Goal: Transaction & Acquisition: Purchase product/service

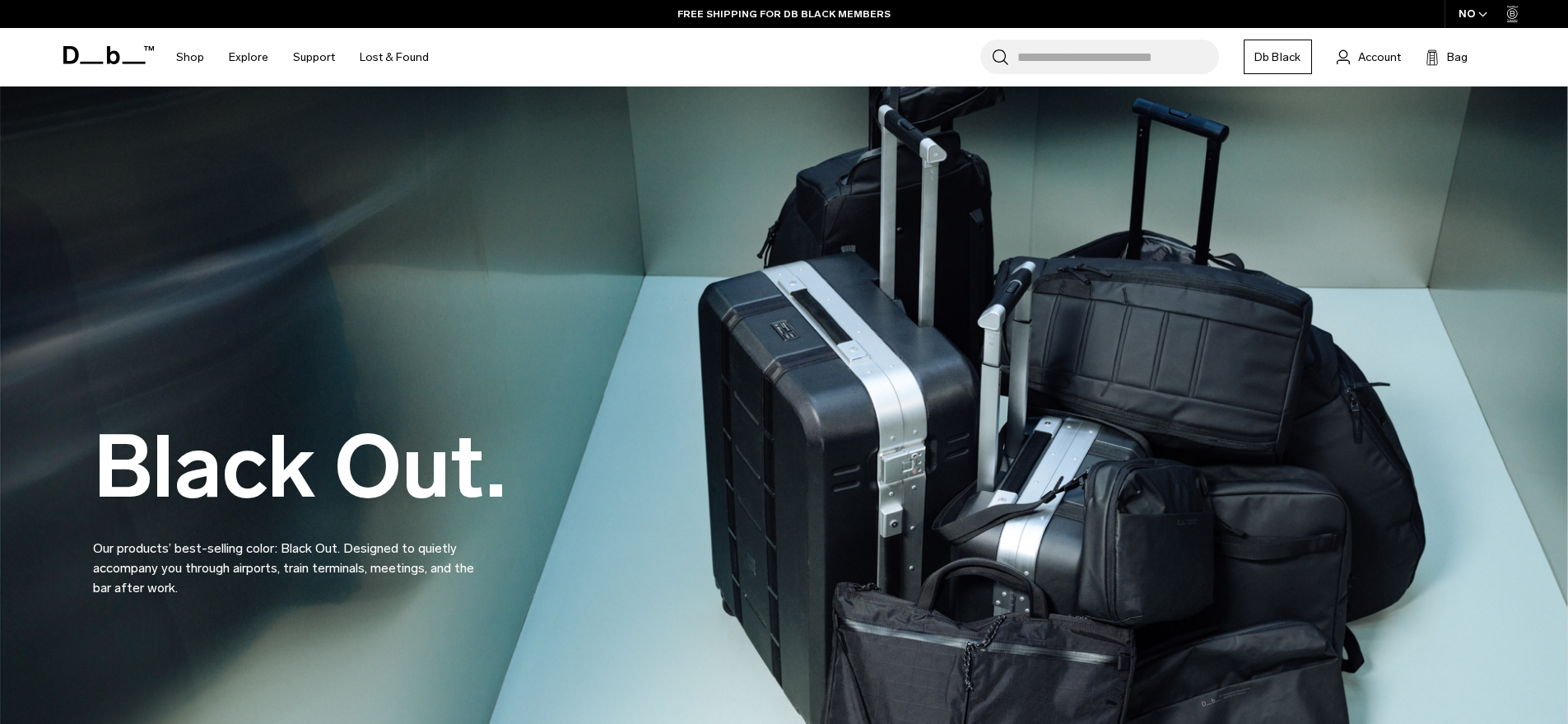
click at [1055, 63] on input "Search for Bags, Luggage..." at bounding box center [1118, 56] width 202 height 34
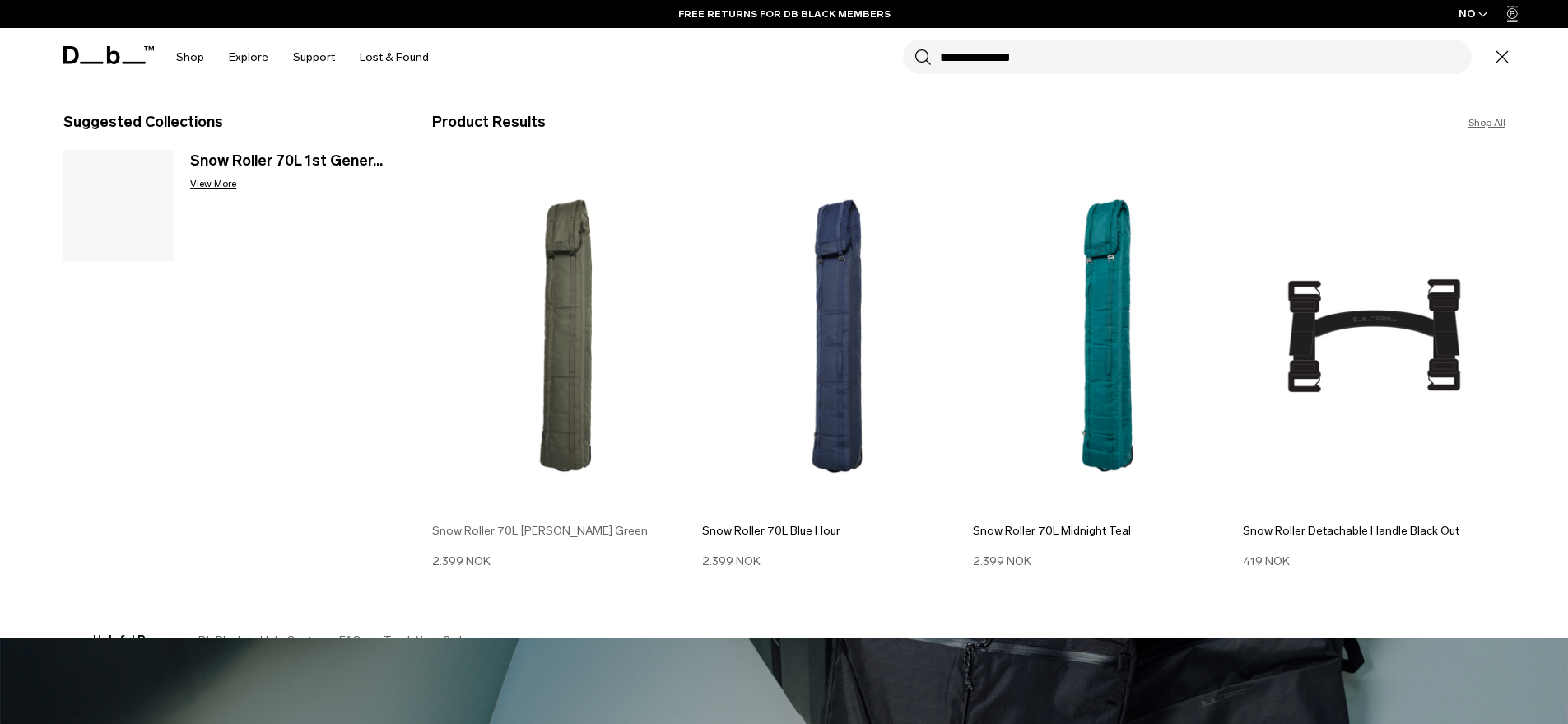
type input "**********"
click at [567, 373] on img at bounding box center [563, 335] width 263 height 353
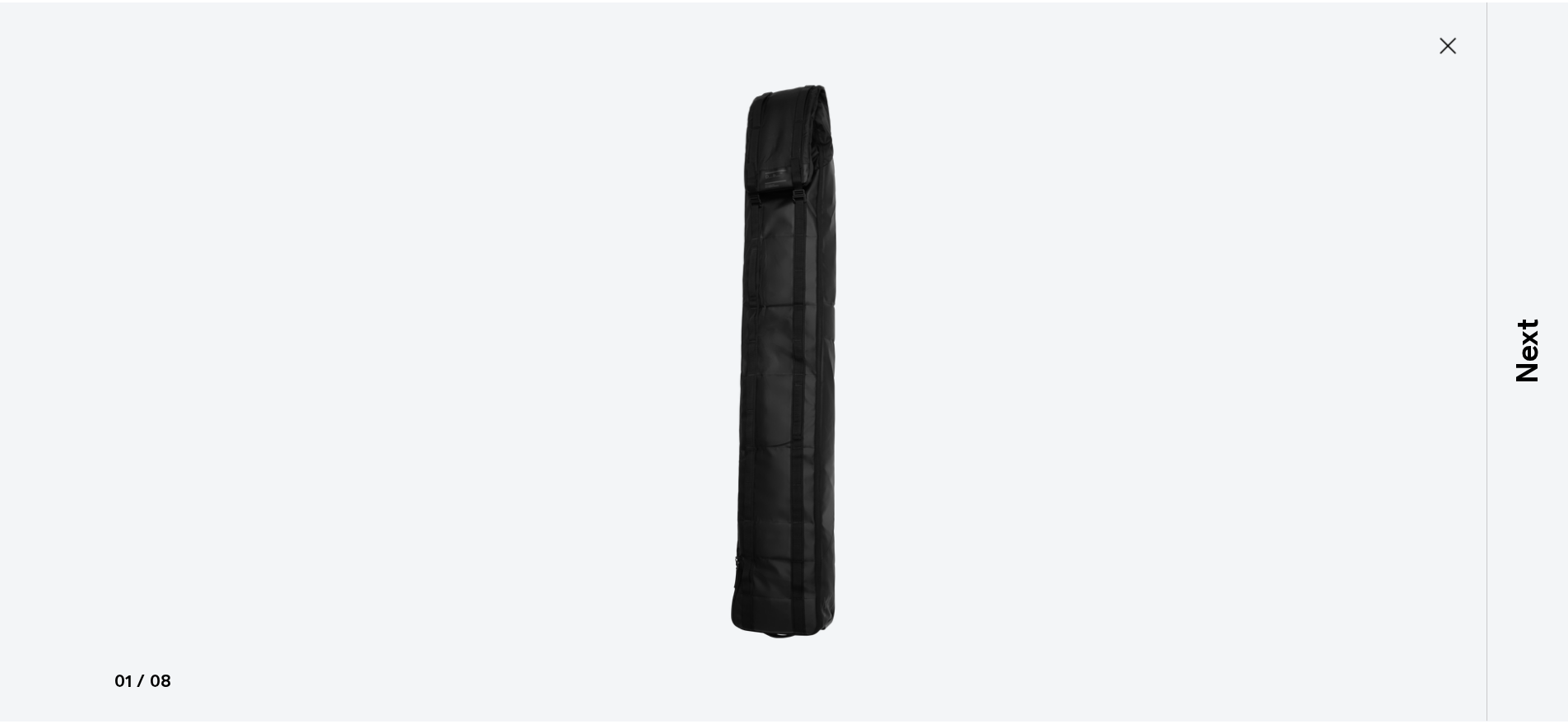
scroll to position [95, 0]
click at [1467, 33] on icon at bounding box center [1459, 44] width 27 height 27
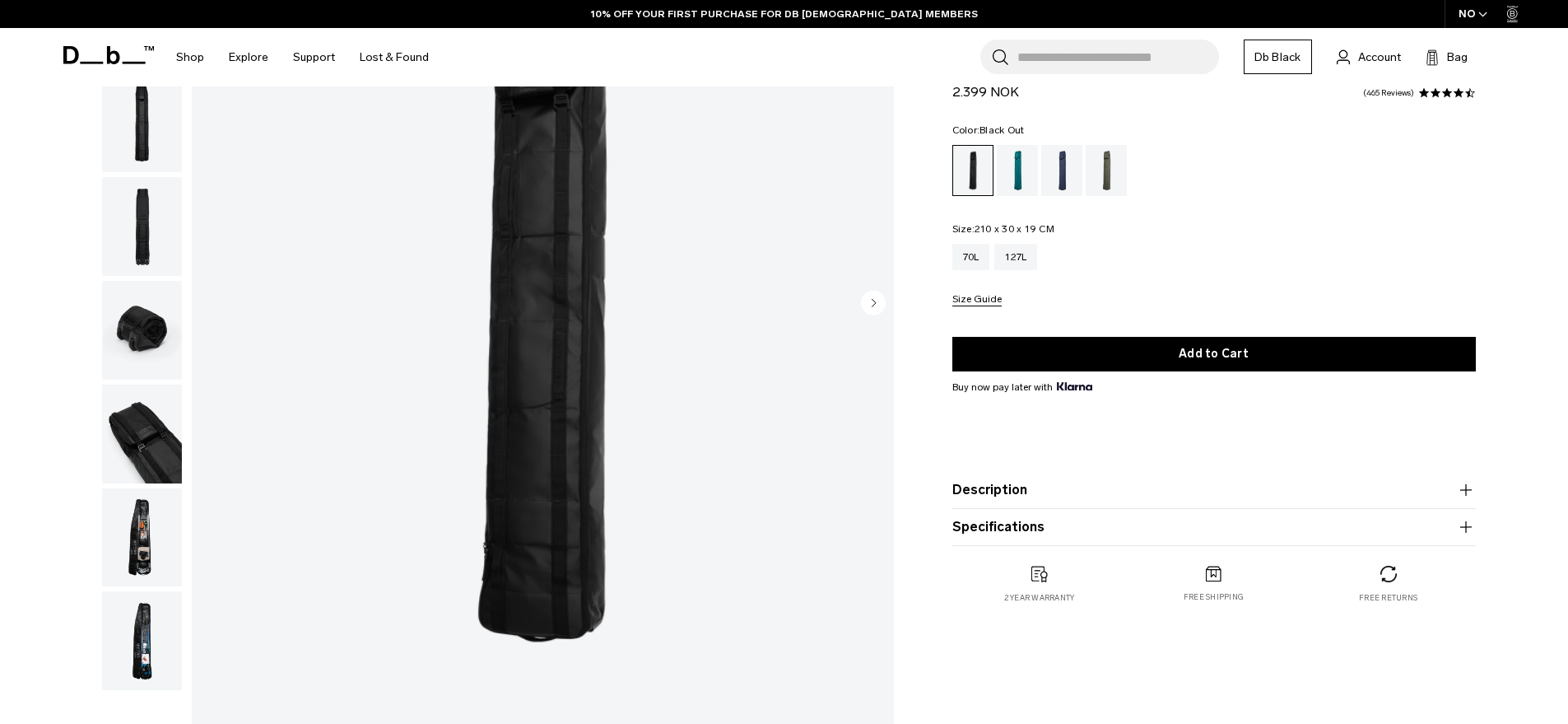
scroll to position [0, 0]
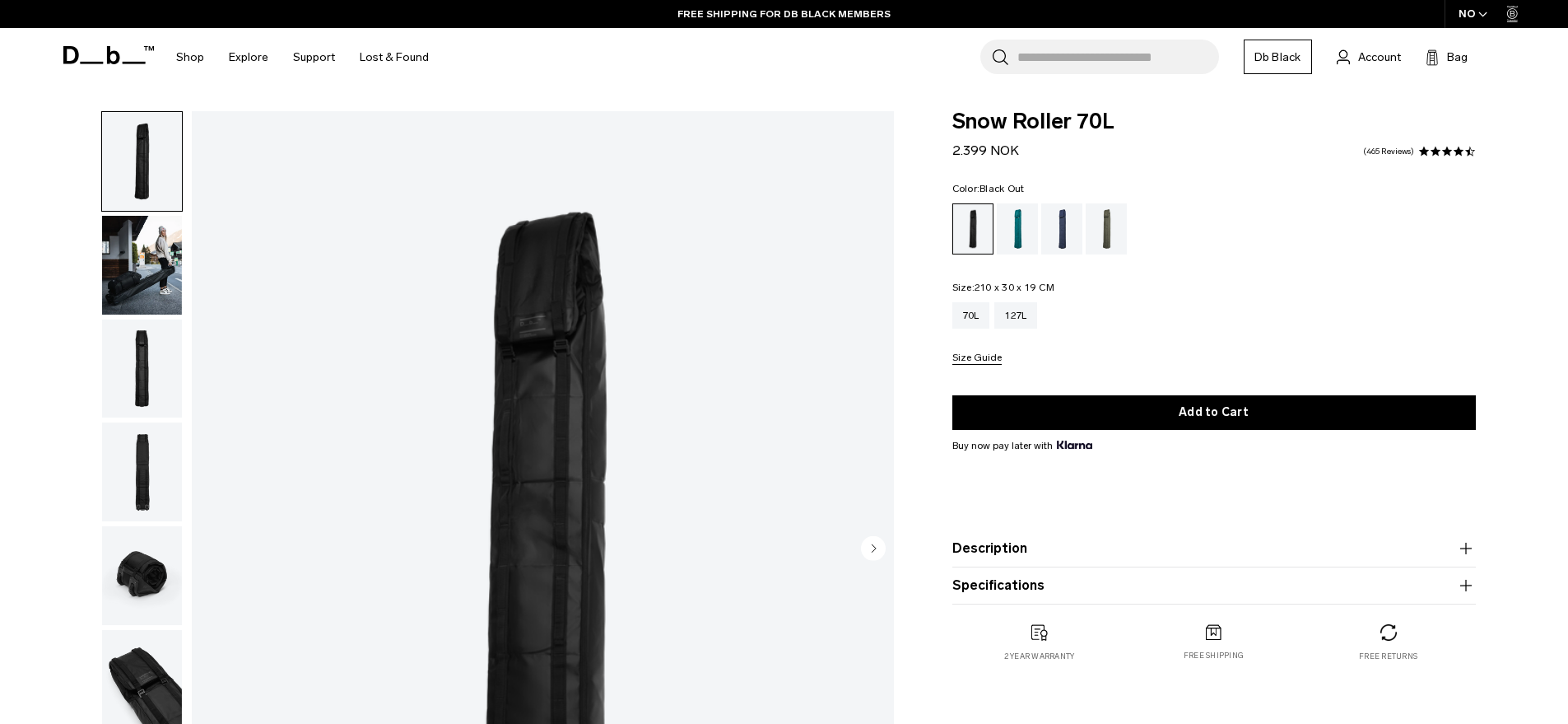
click at [148, 327] on img "button" at bounding box center [141, 368] width 80 height 98
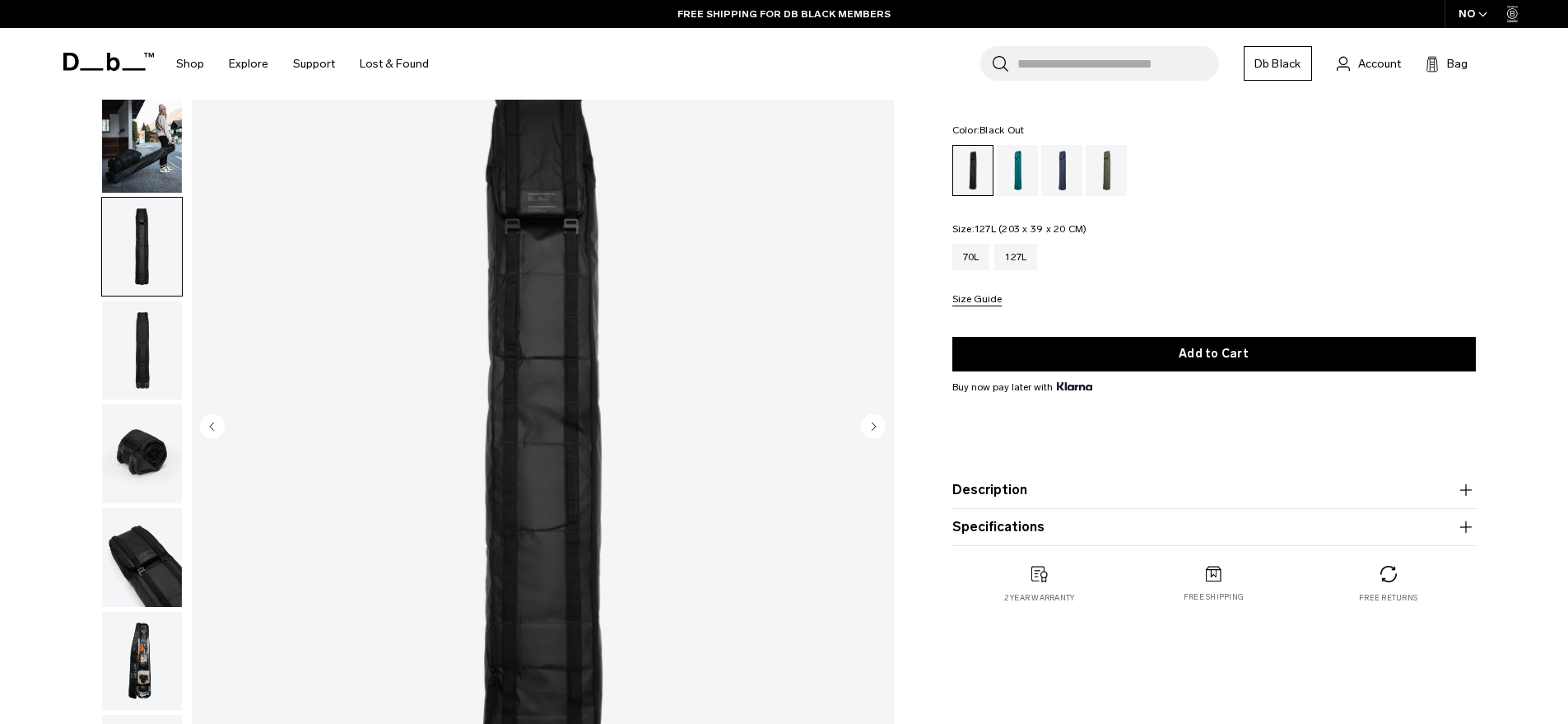
scroll to position [15, 0]
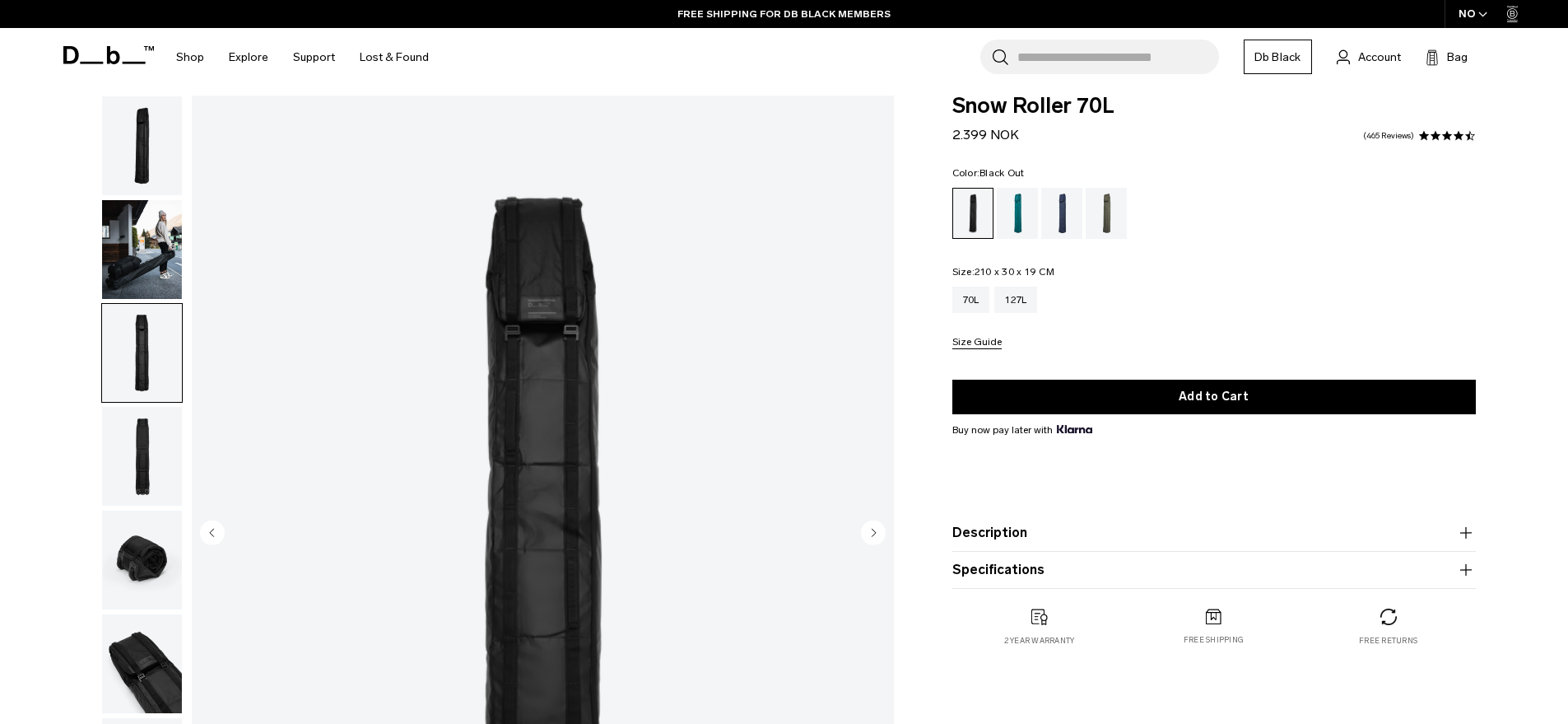
click at [152, 407] on img "button" at bounding box center [141, 455] width 80 height 98
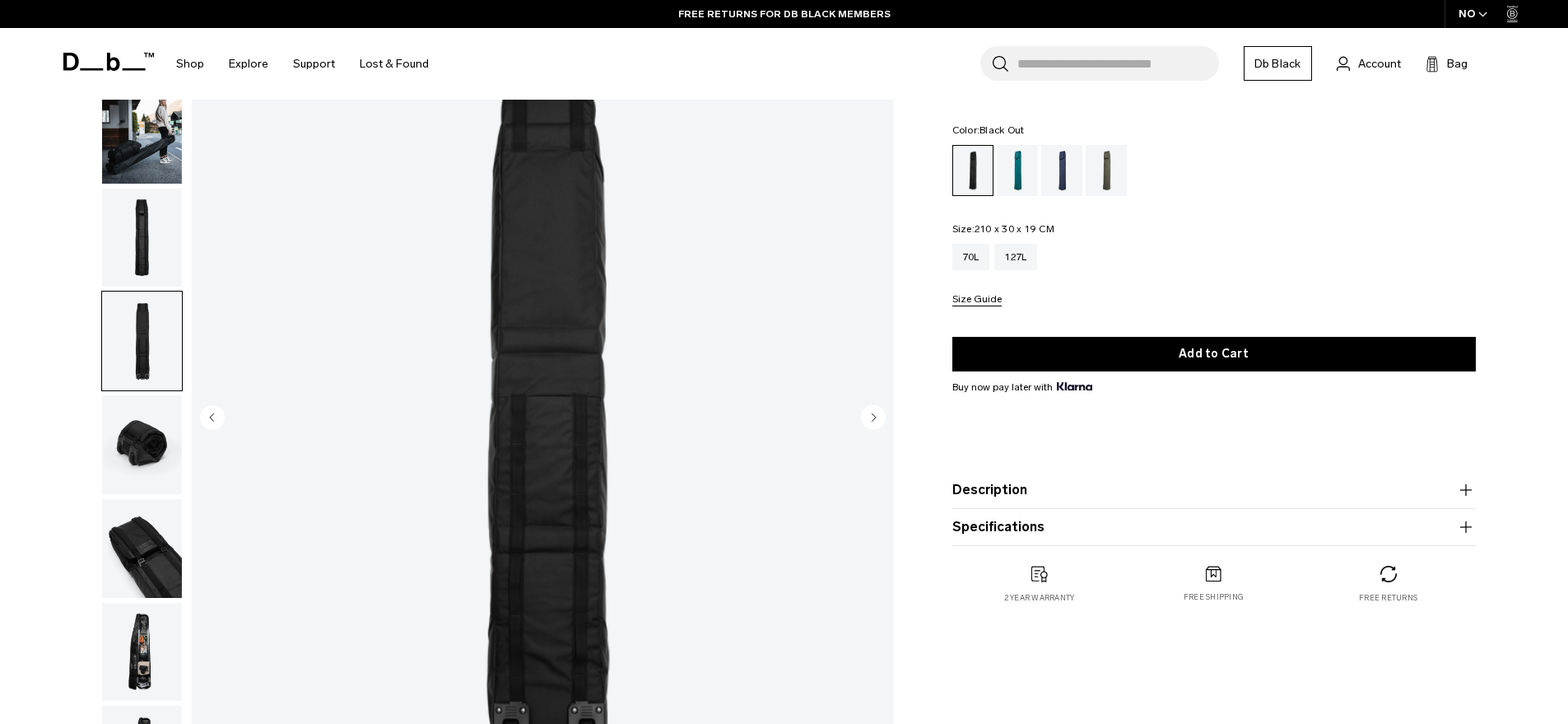
scroll to position [396, 0]
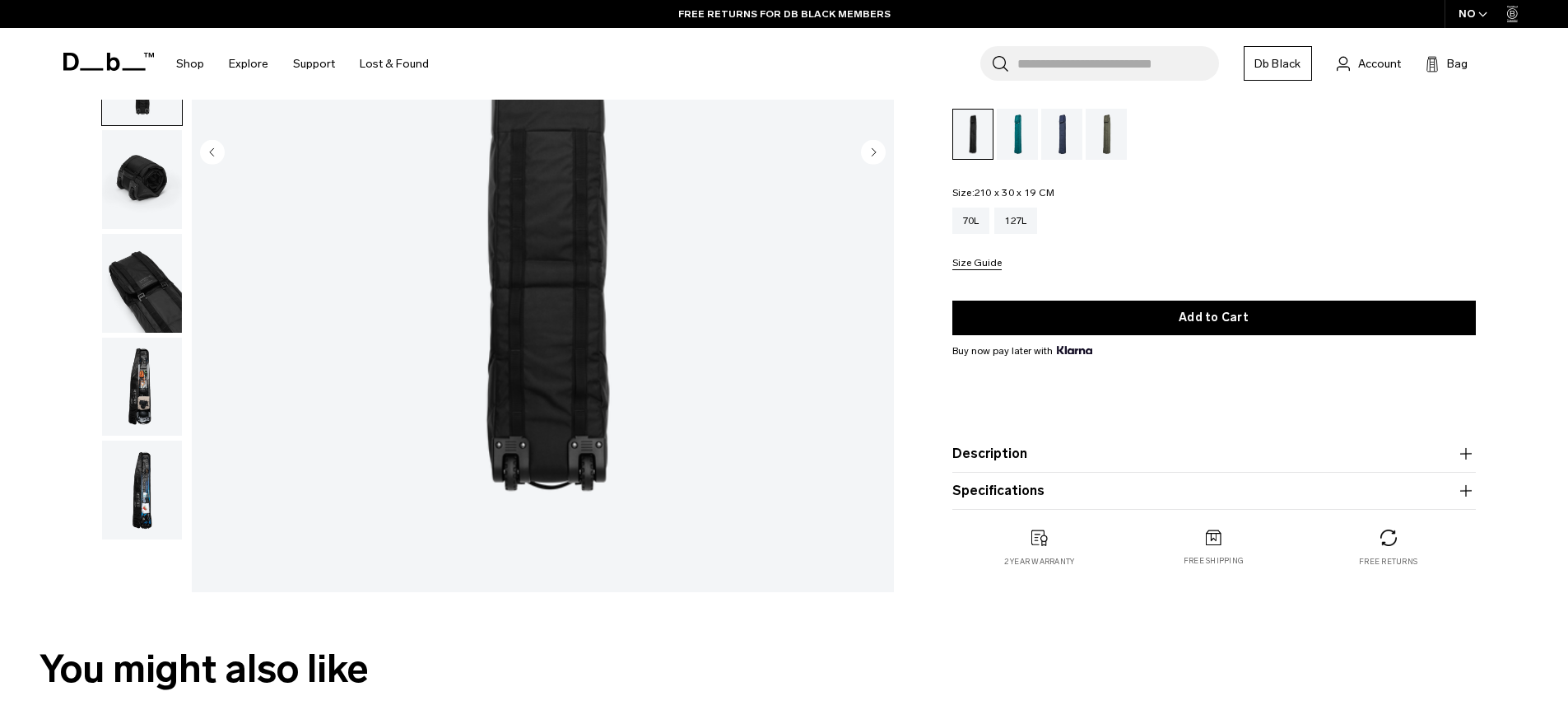
click at [133, 337] on img "button" at bounding box center [141, 386] width 80 height 98
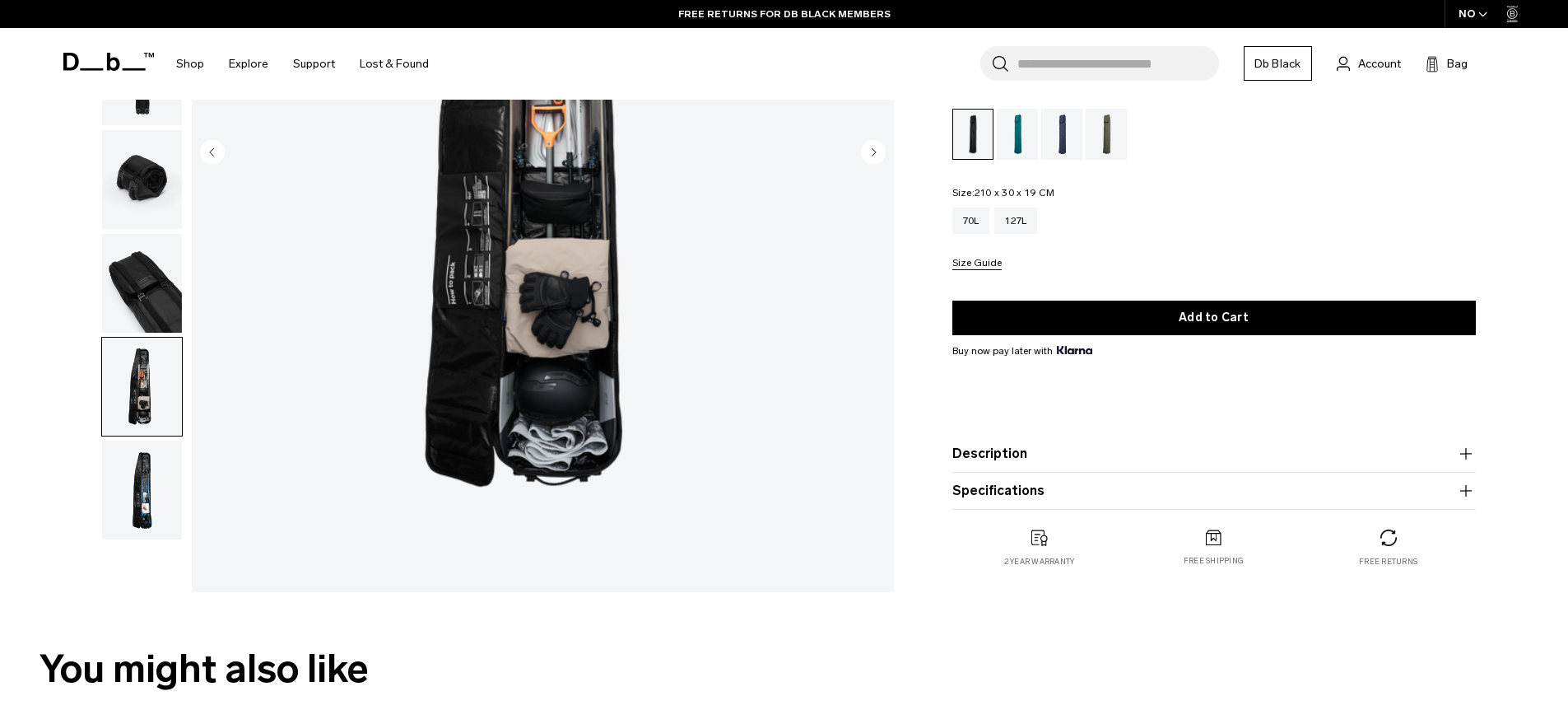
click at [153, 441] on img "button" at bounding box center [141, 490] width 80 height 98
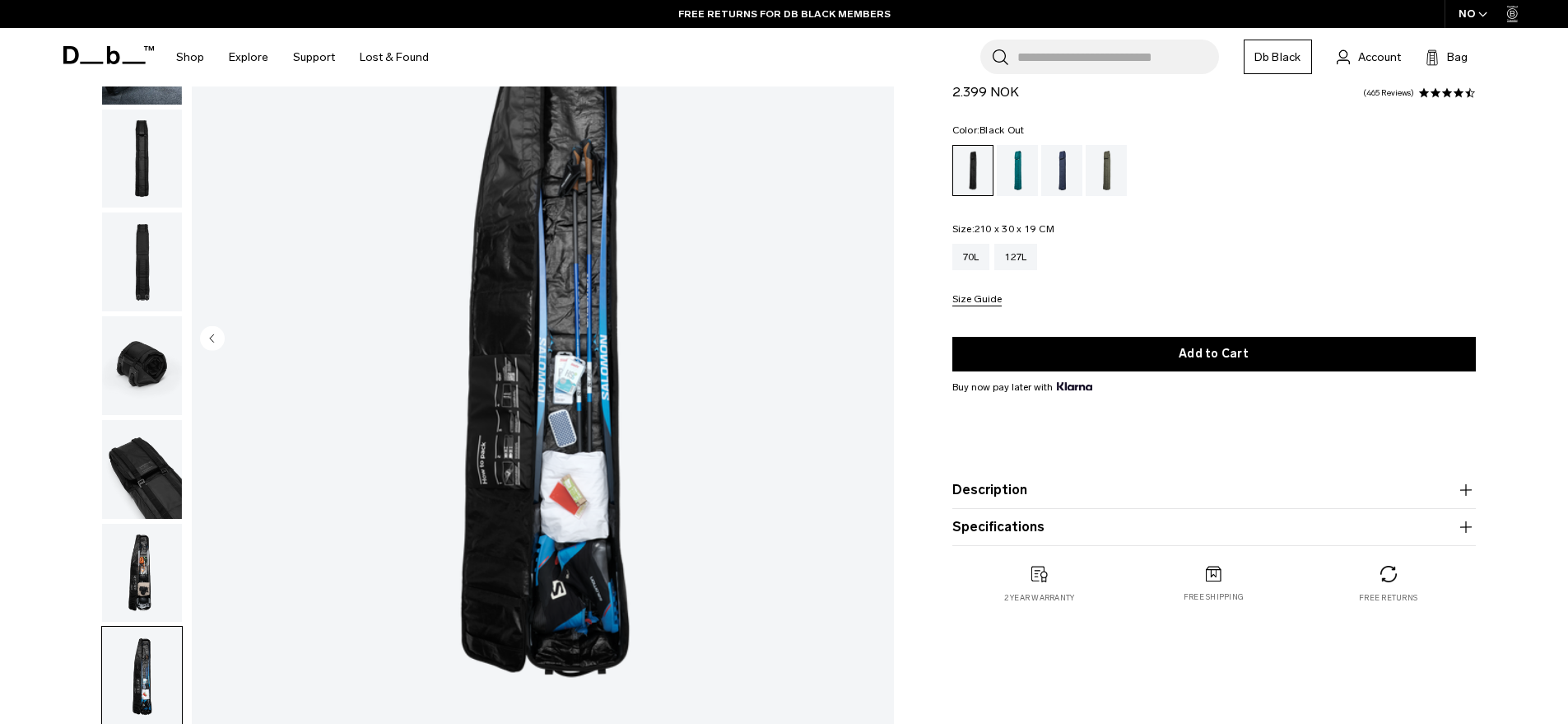
scroll to position [207, 0]
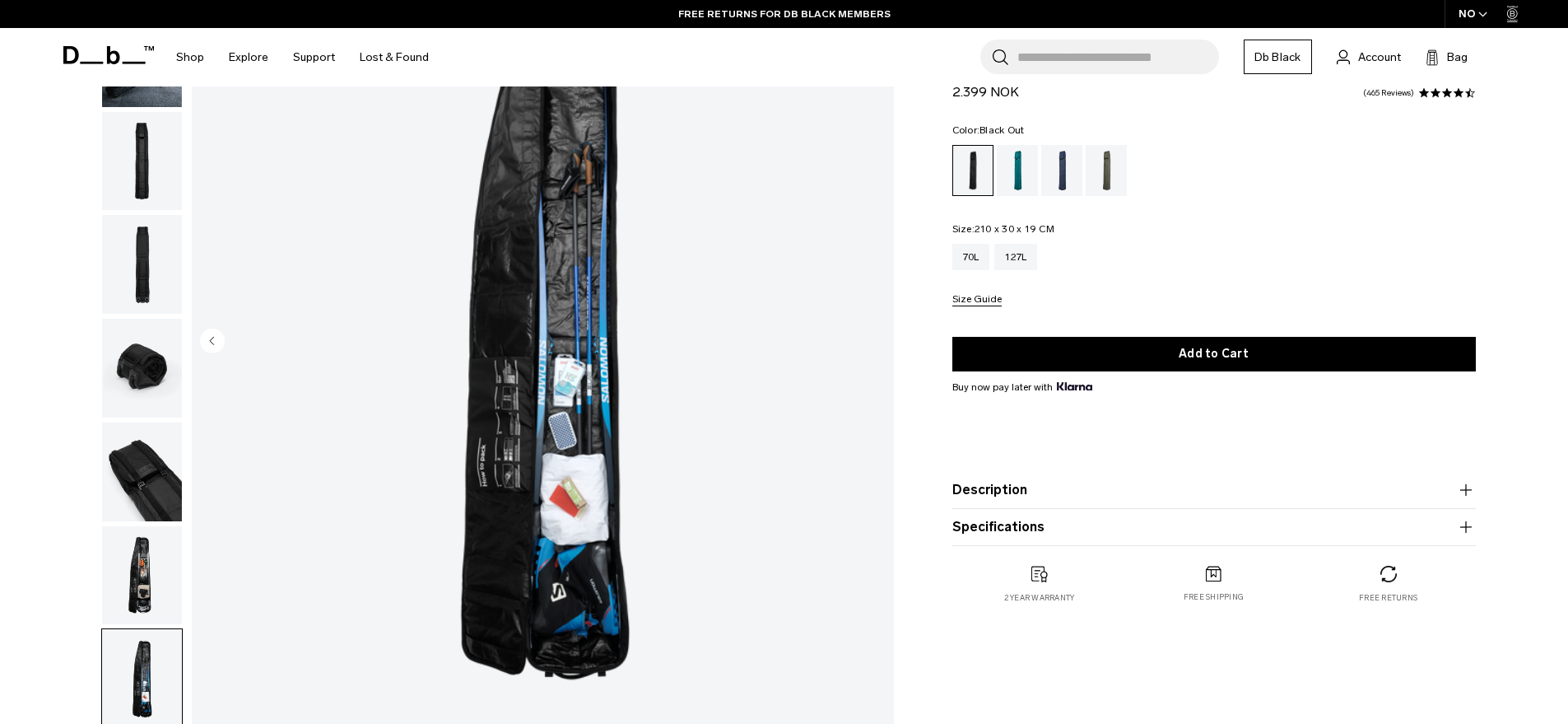
click at [149, 526] on img "button" at bounding box center [141, 575] width 80 height 98
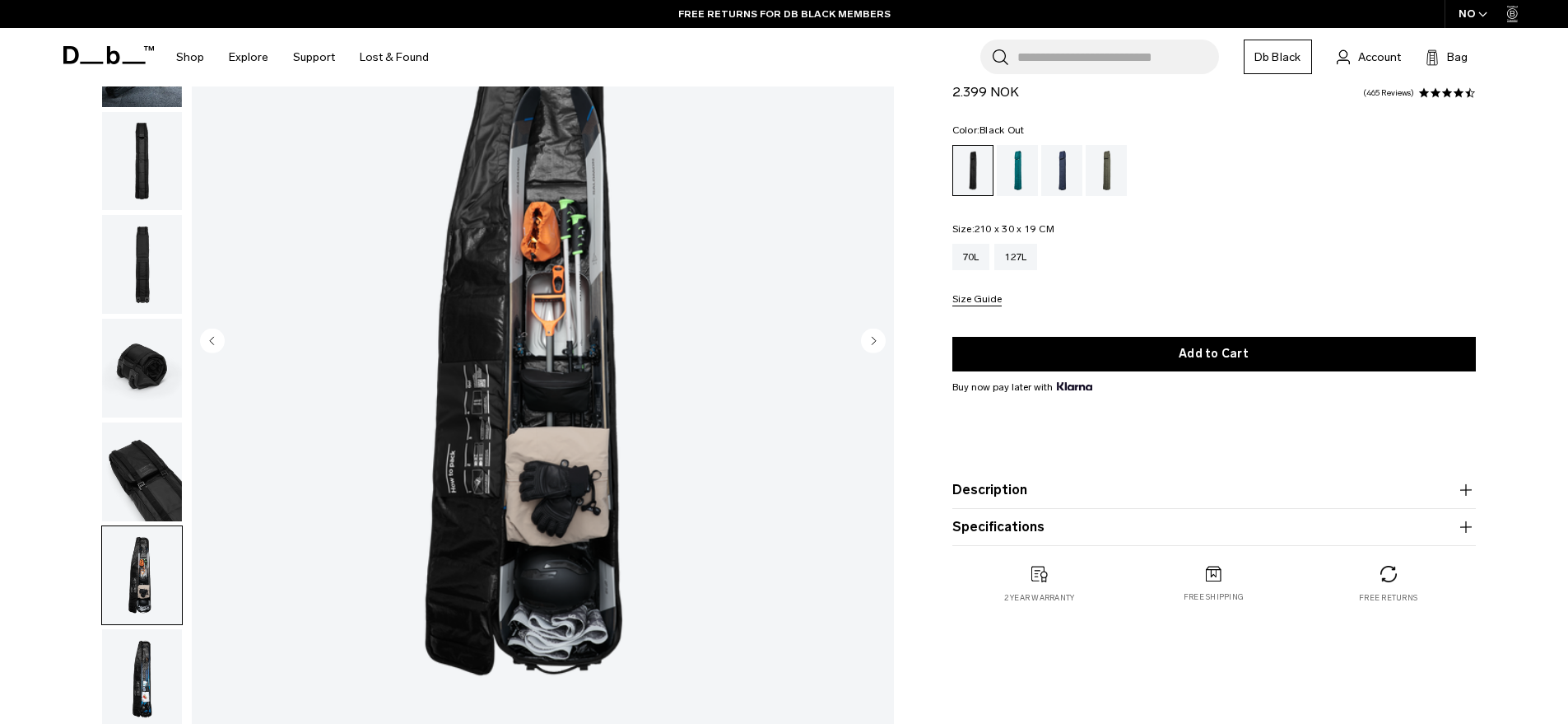
scroll to position [197, 0]
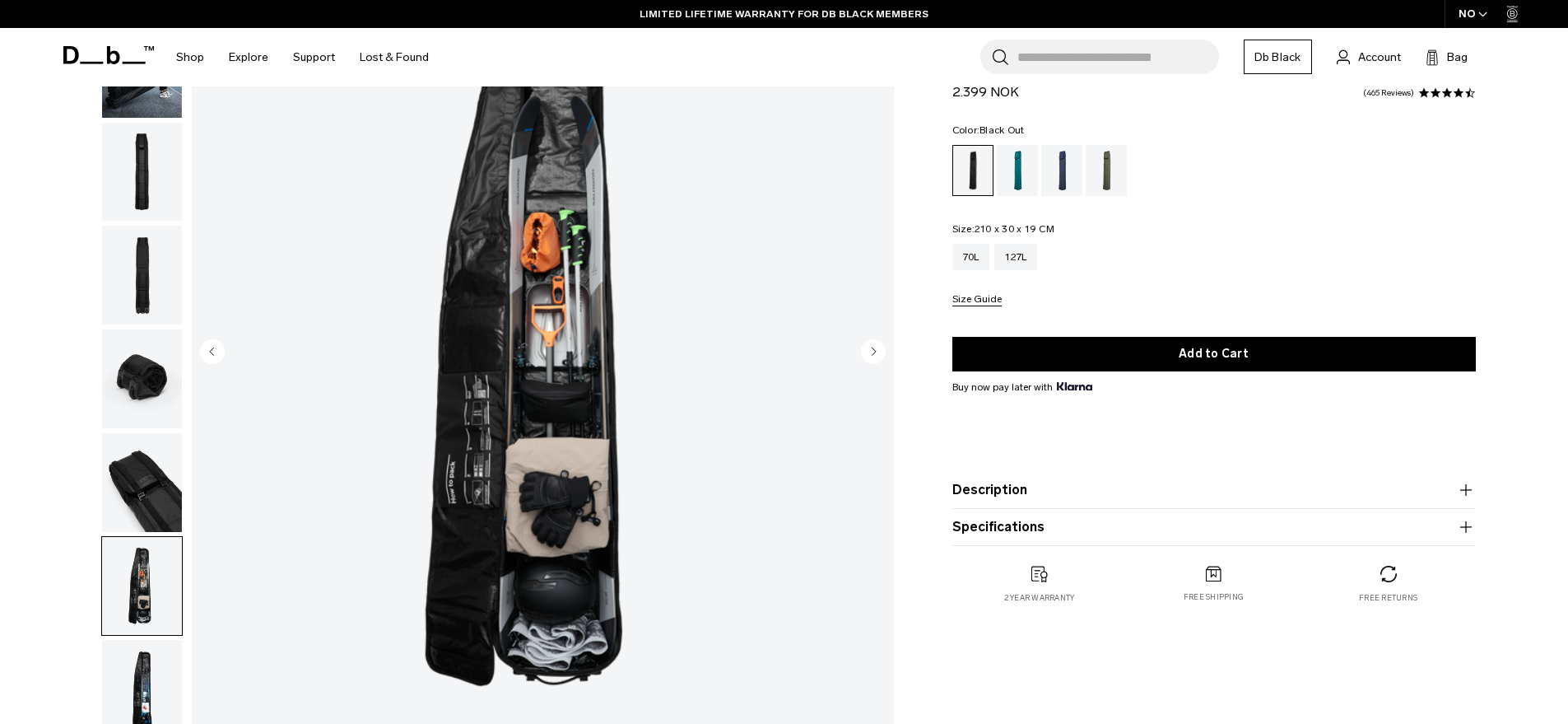
click at [568, 320] on img "7 / 8" at bounding box center [542, 353] width 702 height 877
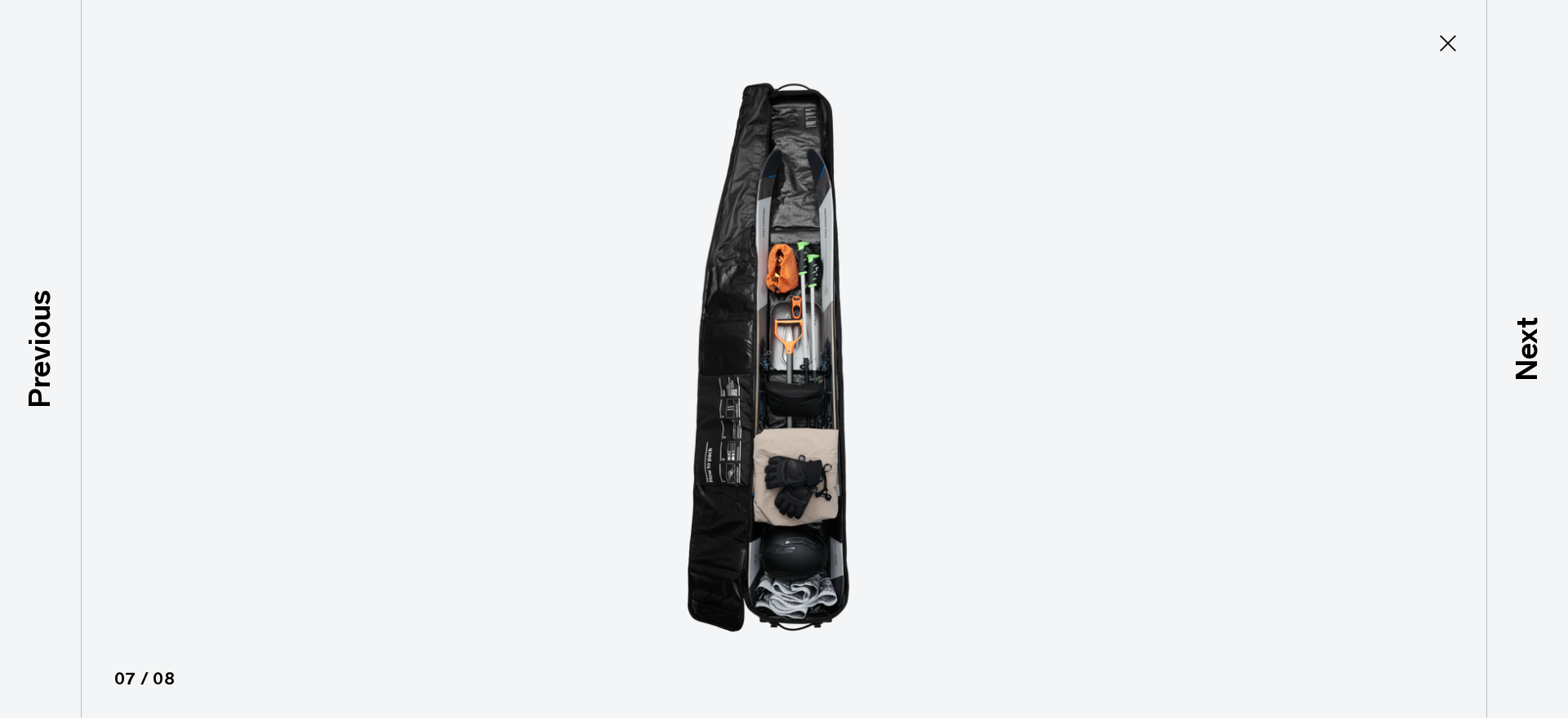
click at [1433, 40] on button "Close" at bounding box center [1447, 43] width 53 height 34
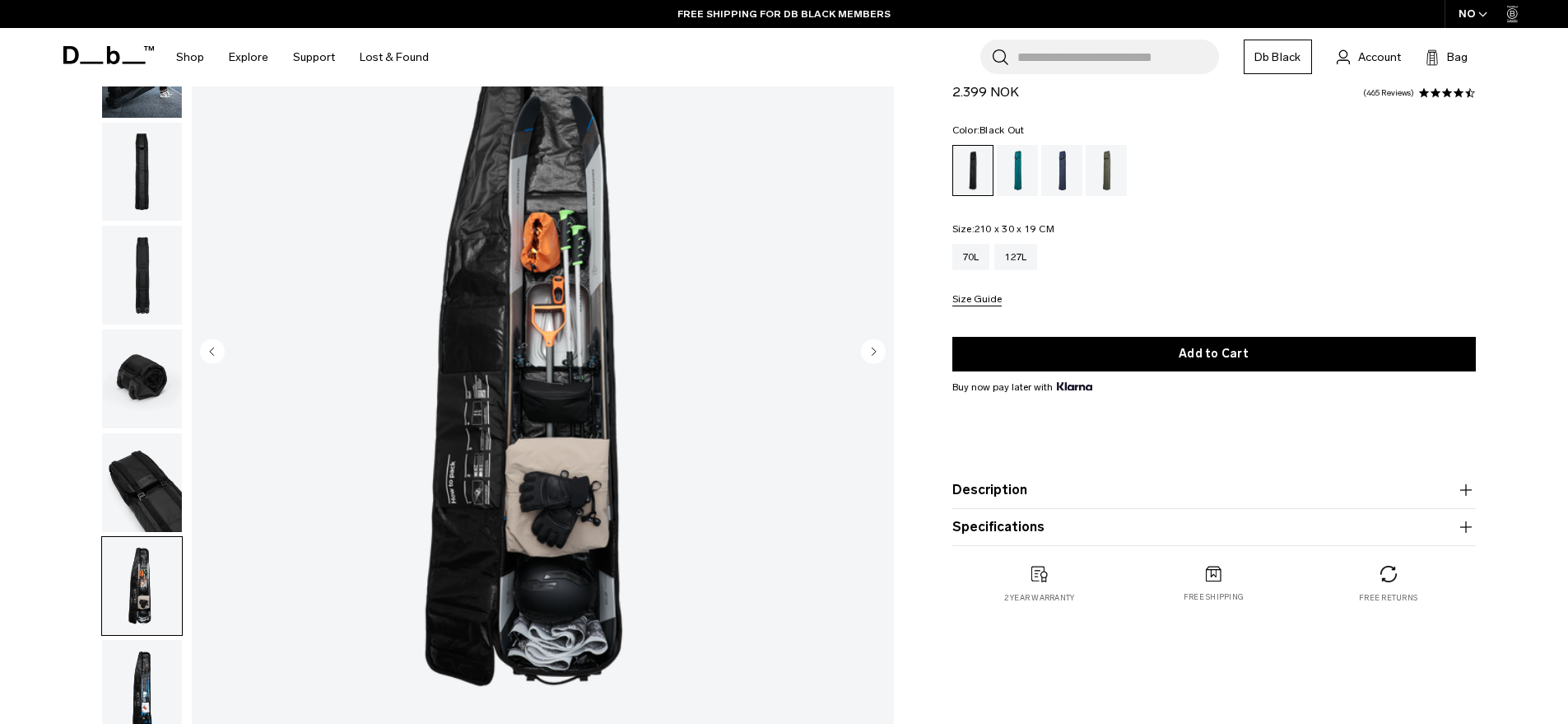
scroll to position [185, 0]
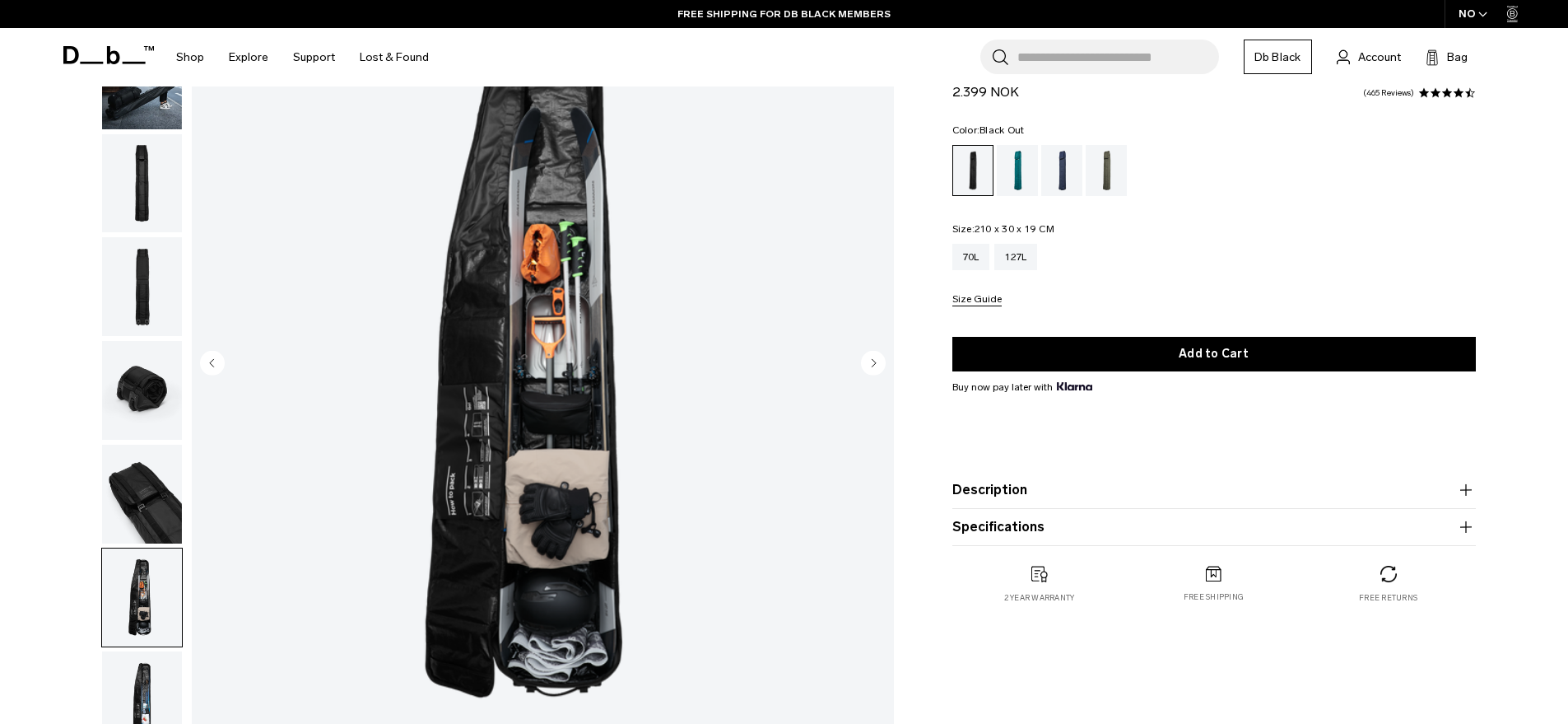
click at [155, 651] on img "button" at bounding box center [141, 700] width 80 height 98
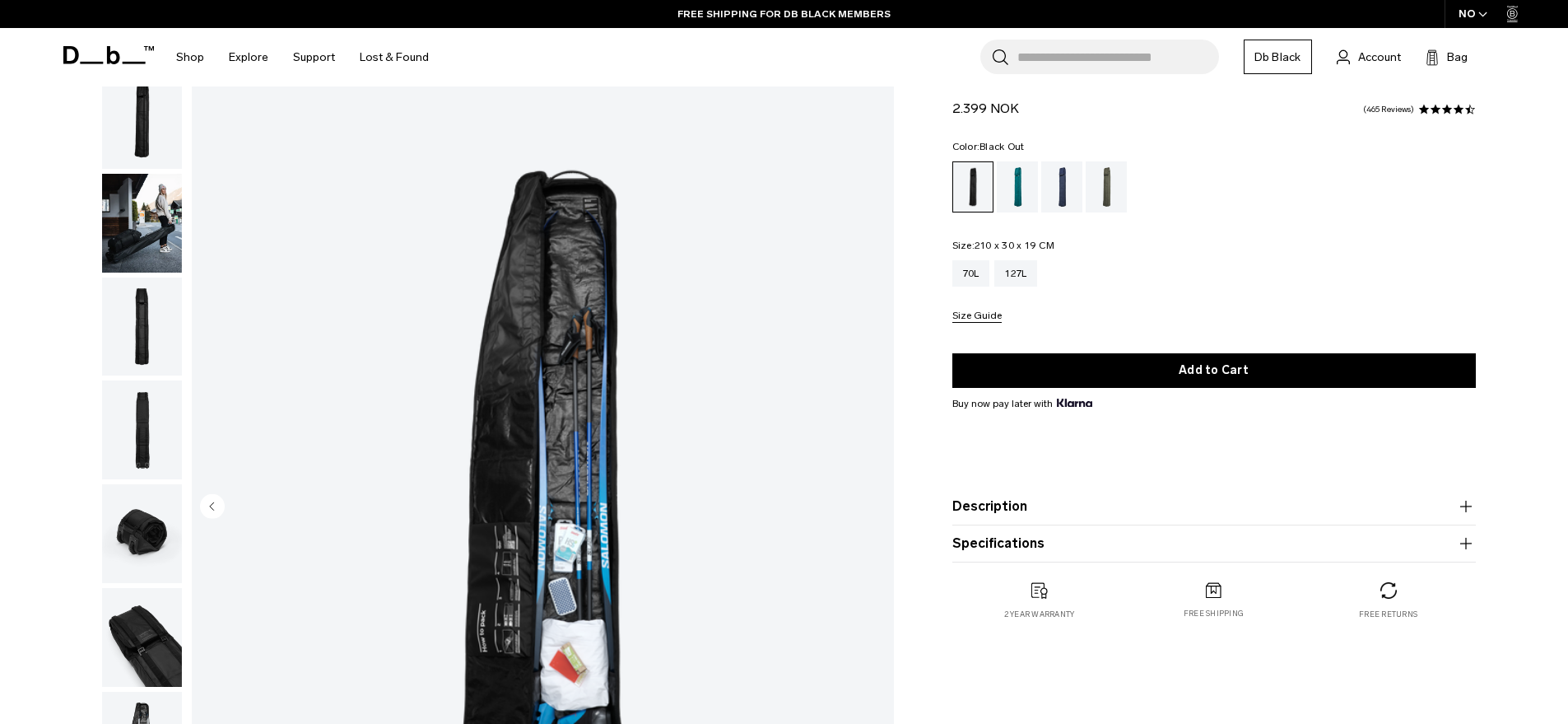
scroll to position [0, 0]
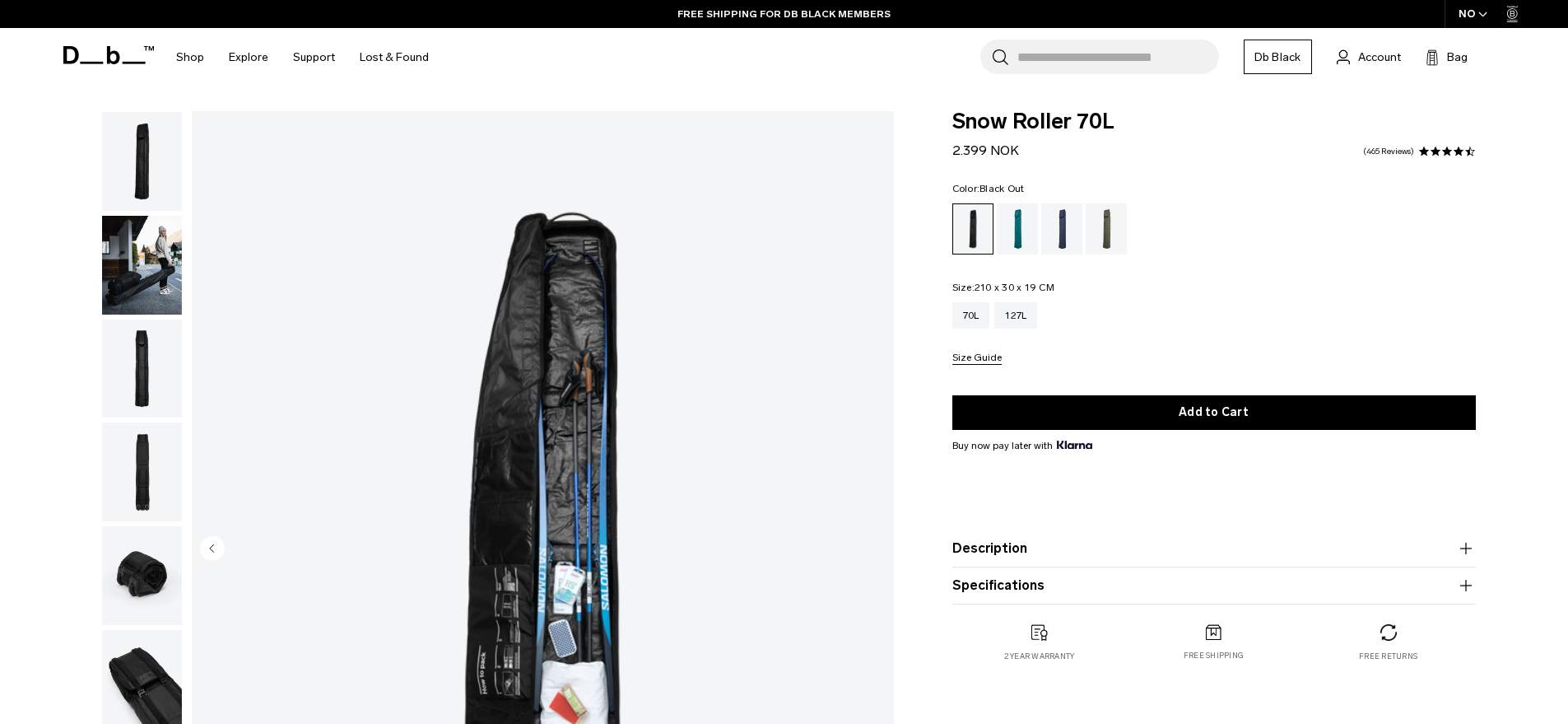
click at [157, 438] on img "button" at bounding box center [141, 472] width 80 height 98
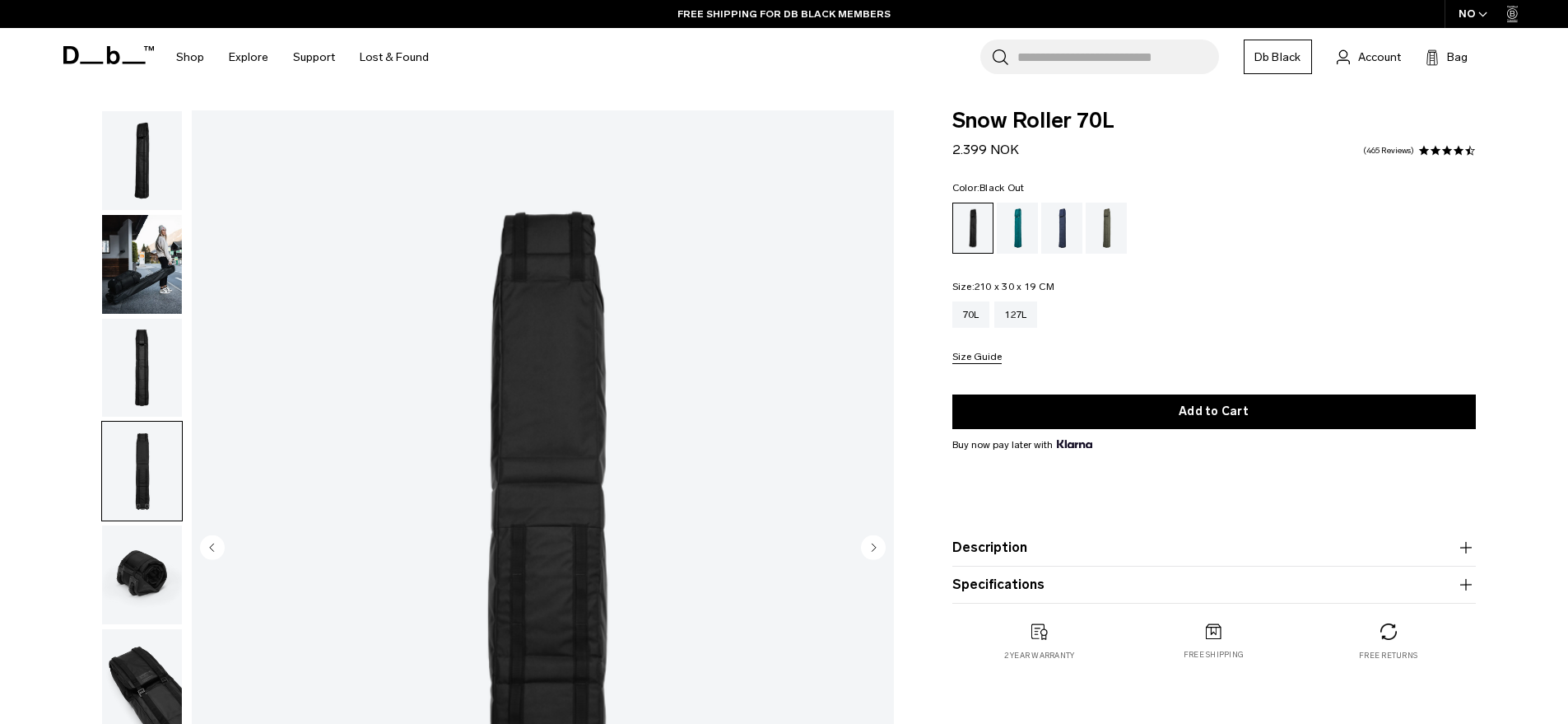
scroll to position [45, 0]
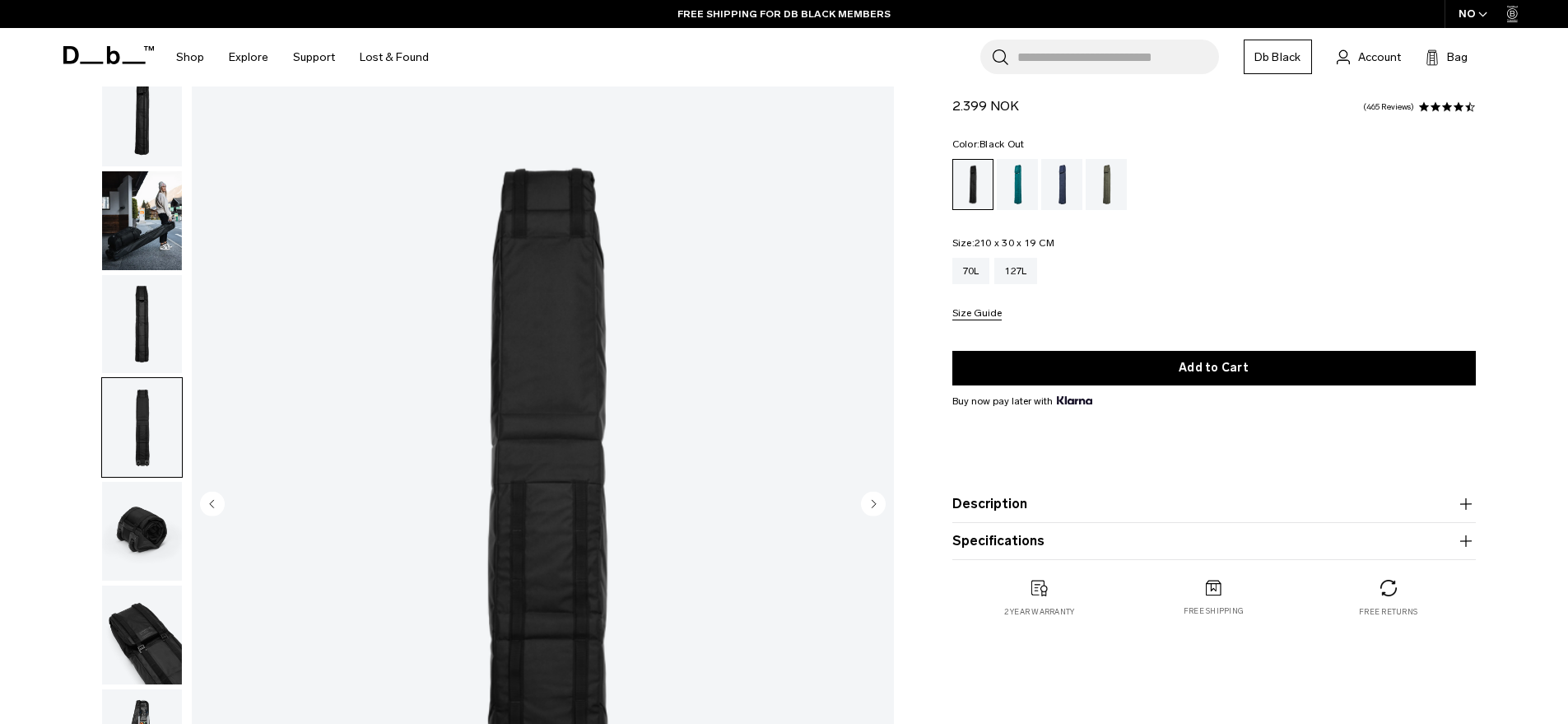
click at [569, 340] on img "4 / 8" at bounding box center [542, 505] width 702 height 877
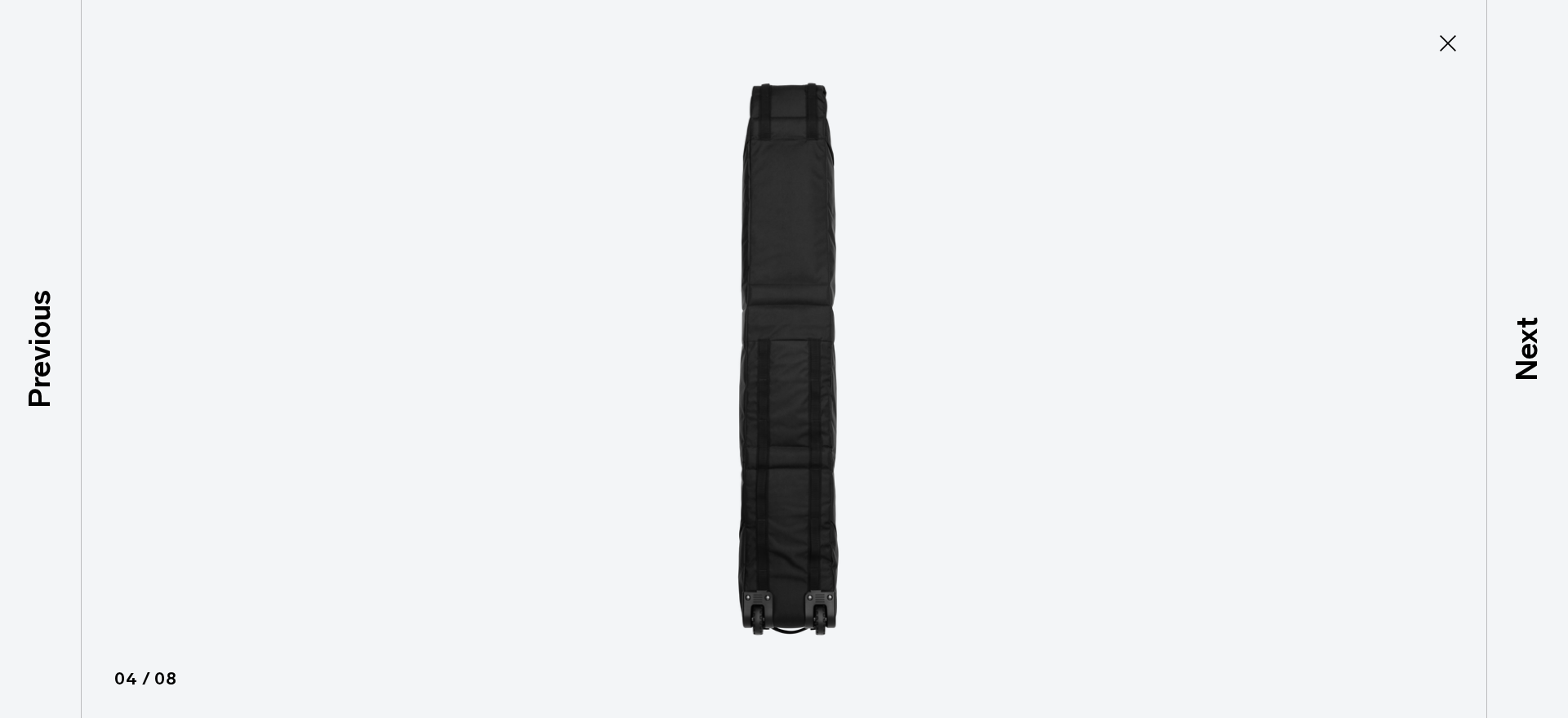
click at [1448, 47] on icon at bounding box center [1447, 43] width 26 height 26
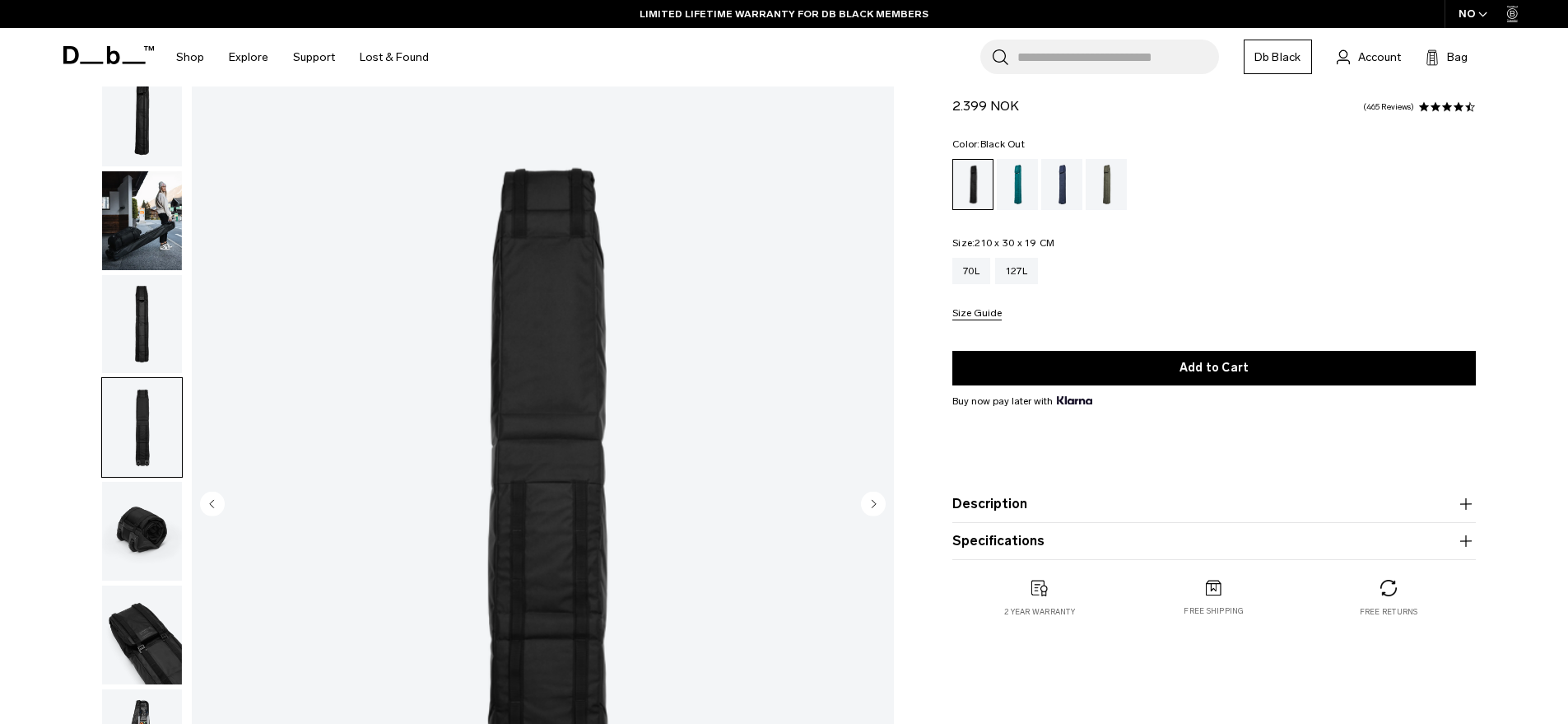
click at [154, 482] on img "button" at bounding box center [141, 531] width 80 height 98
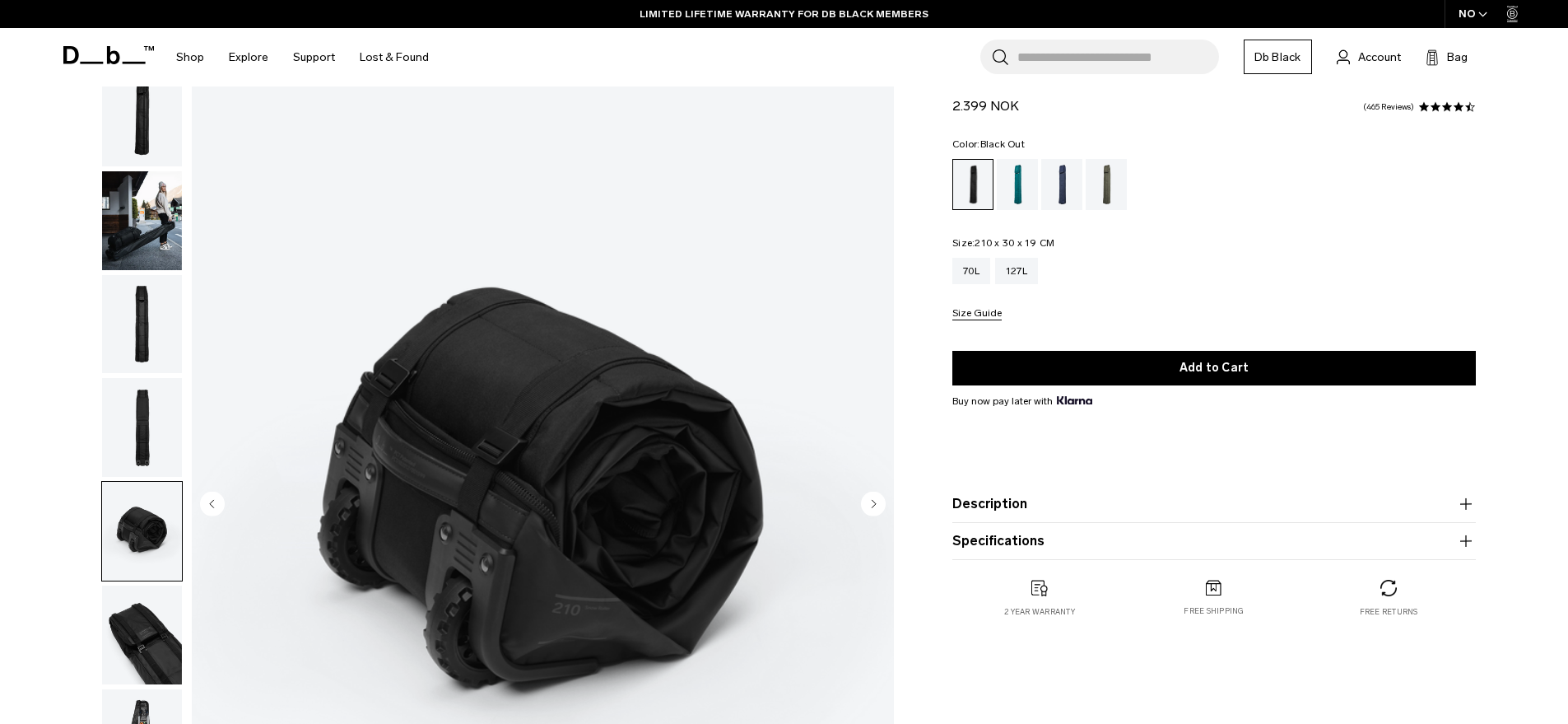
click at [136, 585] on img "button" at bounding box center [141, 634] width 80 height 98
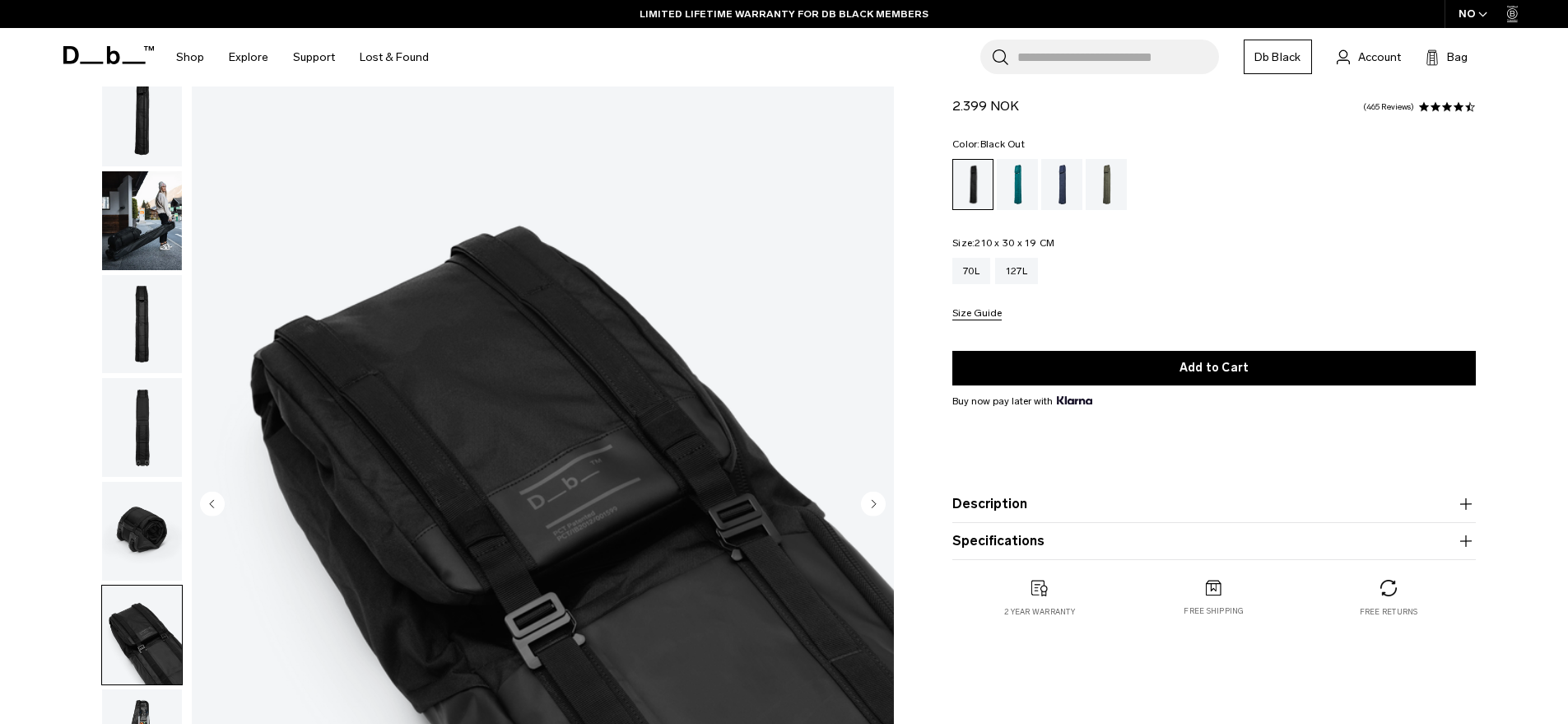
scroll to position [165, 0]
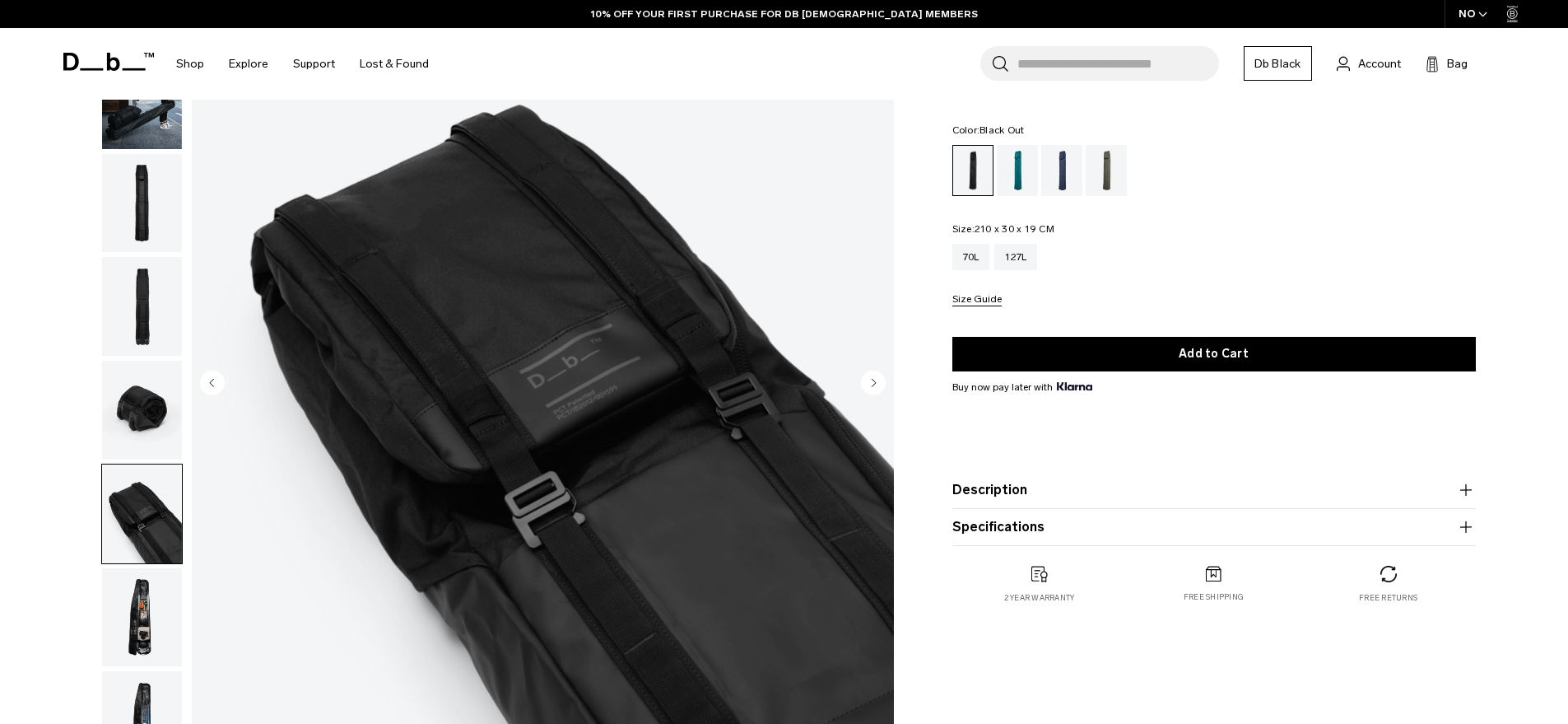
click at [110, 360] on img "button" at bounding box center [141, 409] width 80 height 98
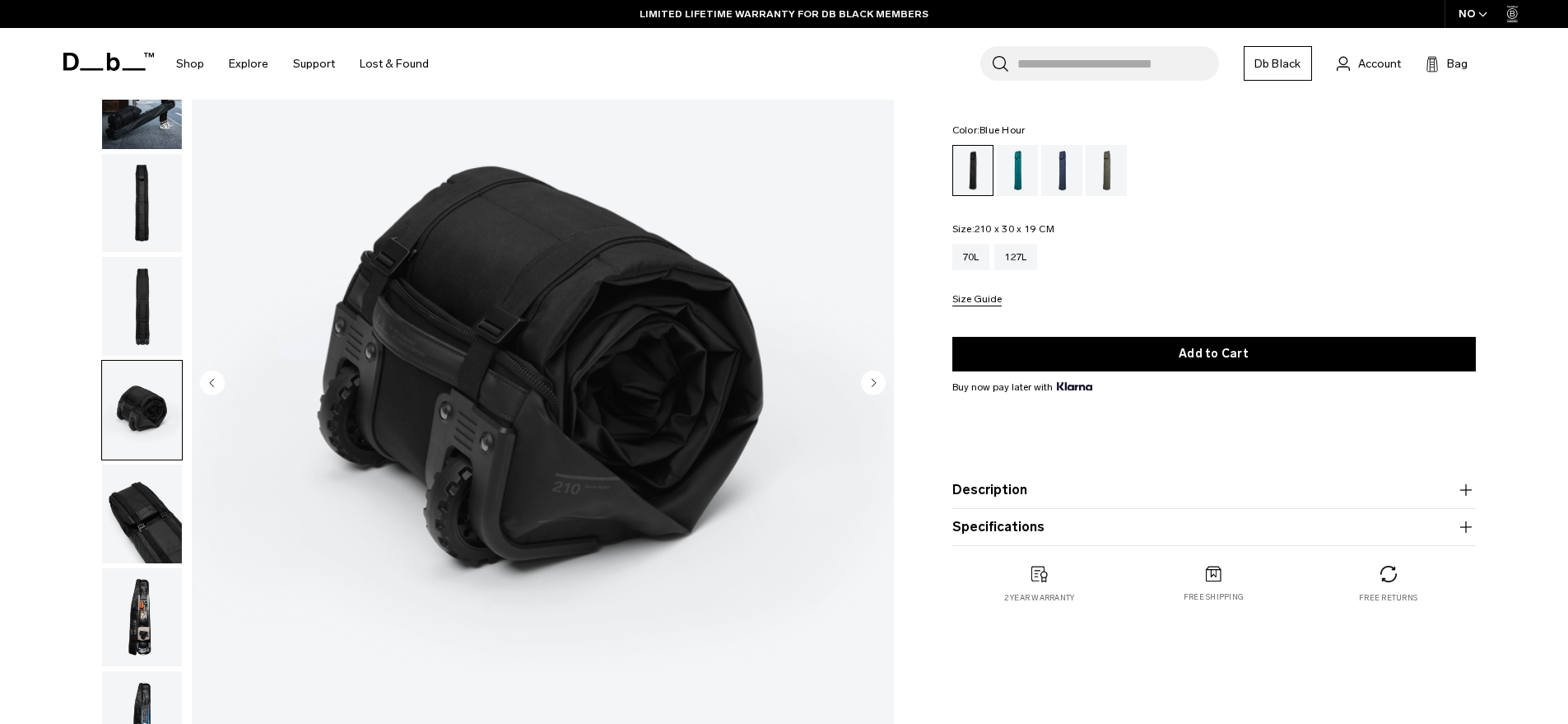
click at [1069, 181] on div "Blue Hour" at bounding box center [1062, 170] width 42 height 51
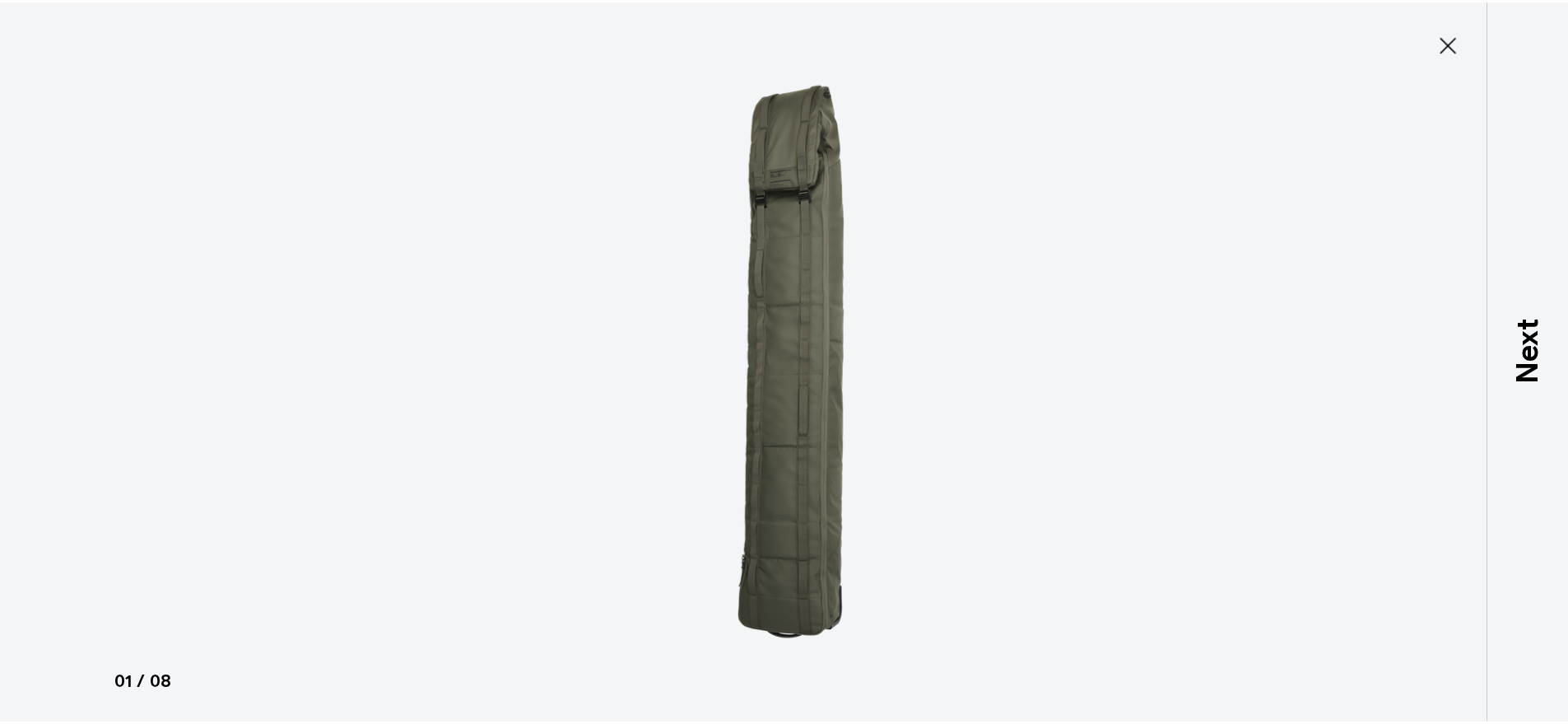
scroll to position [169, 0]
click at [1456, 50] on icon at bounding box center [1459, 44] width 27 height 27
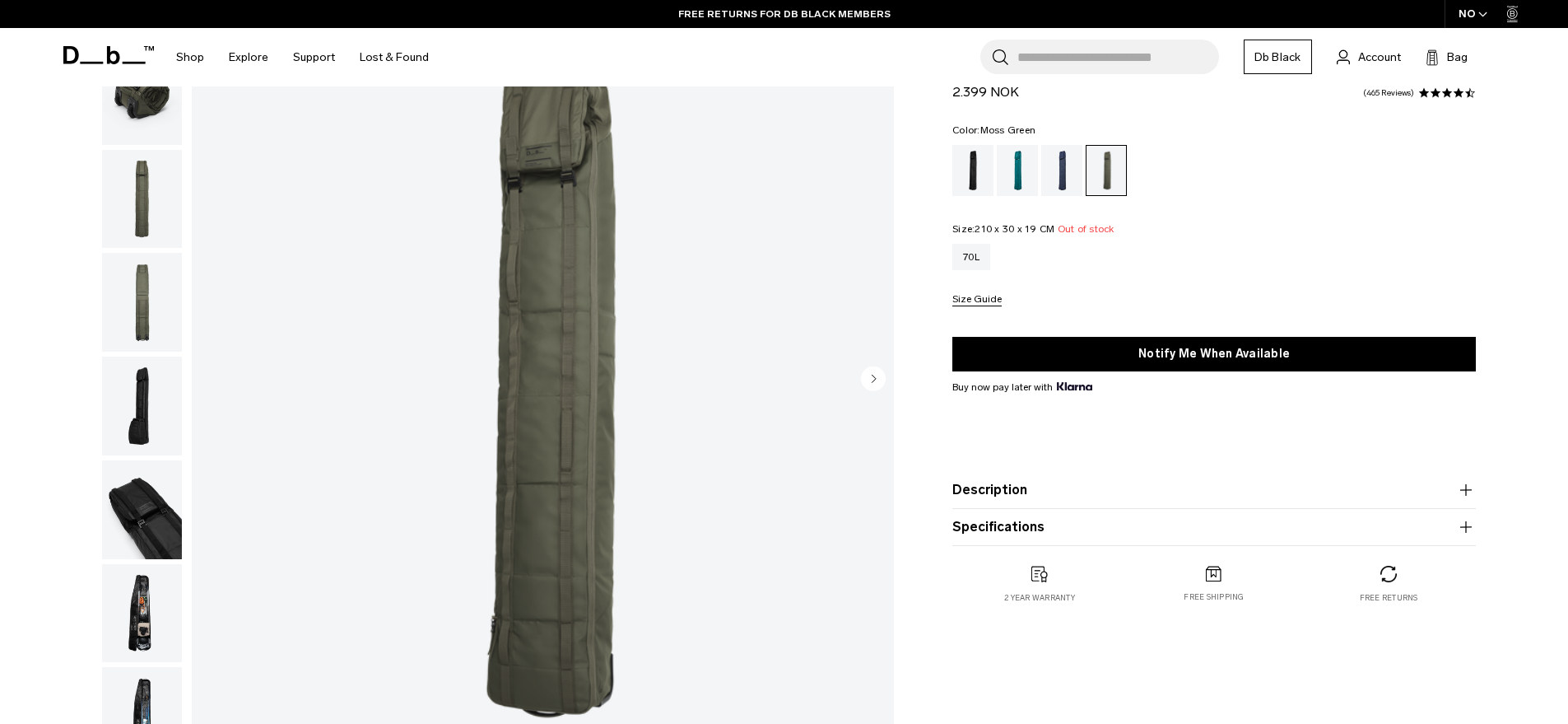
click at [1299, 157] on ul at bounding box center [1214, 170] width 524 height 51
click at [1320, 240] on fieldset "Size: 210 x 30 x 19 CM Out of stock 70L Size Guide" at bounding box center [1214, 265] width 524 height 82
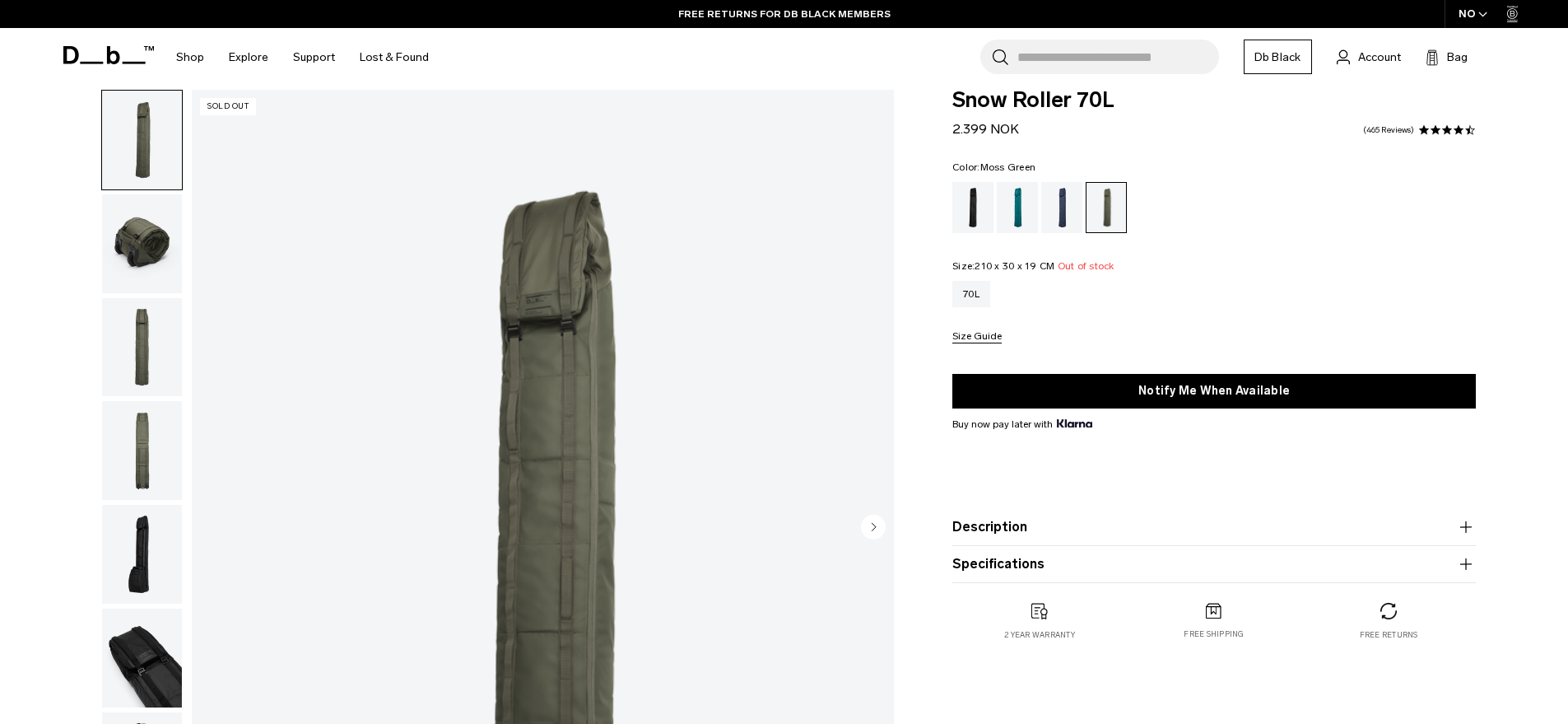
scroll to position [0, 0]
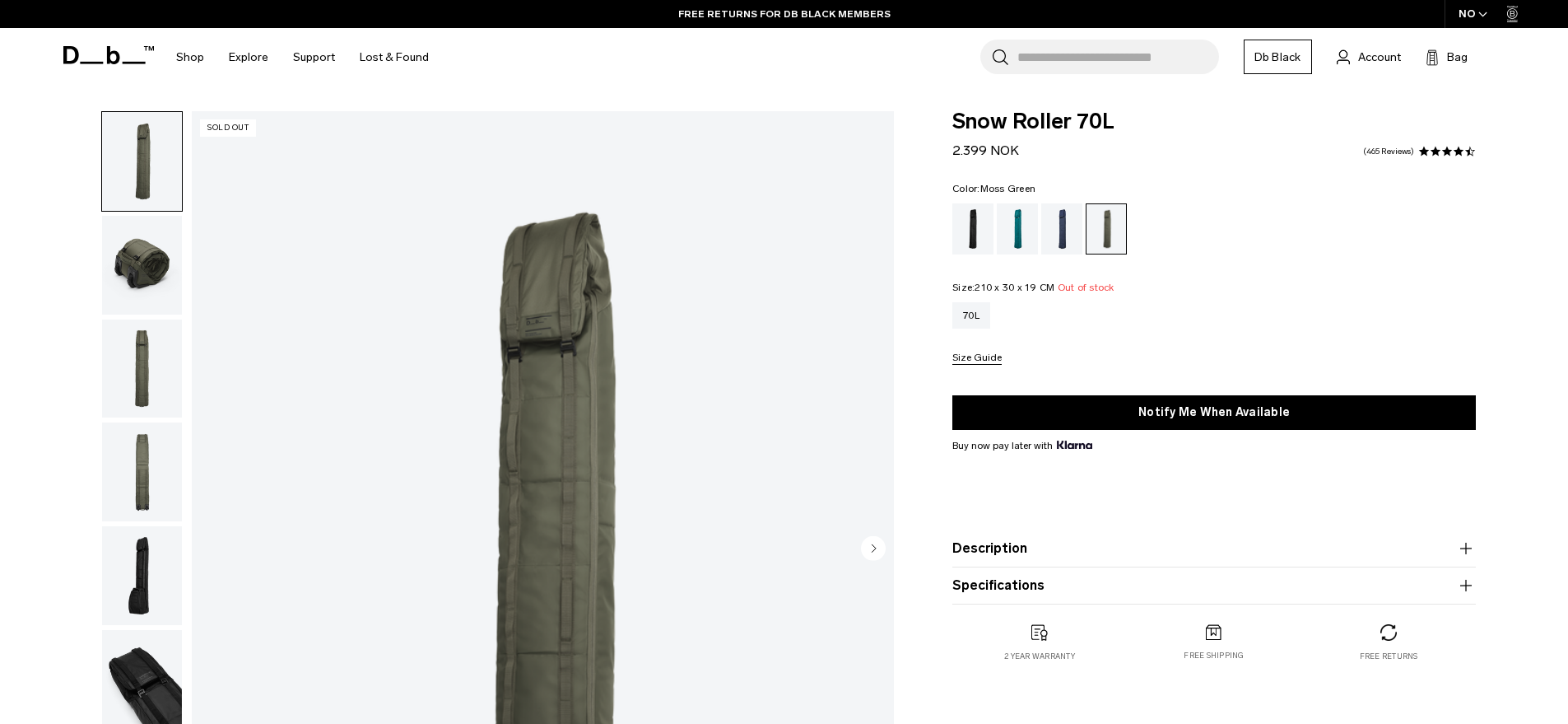
click at [1112, 64] on input "Search for Bags, Luggage..." at bounding box center [1118, 56] width 202 height 34
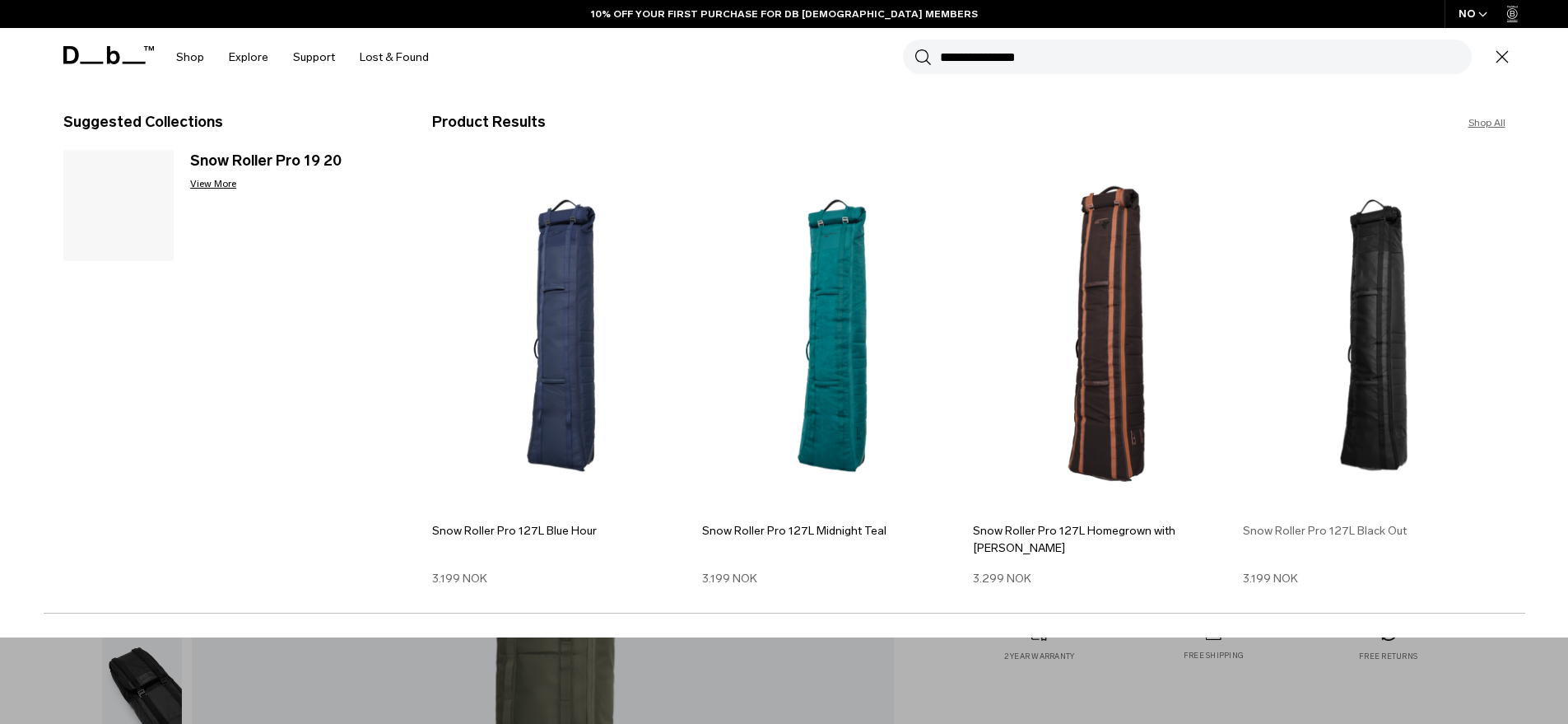
type input "**********"
click at [1391, 316] on img at bounding box center [1374, 335] width 263 height 353
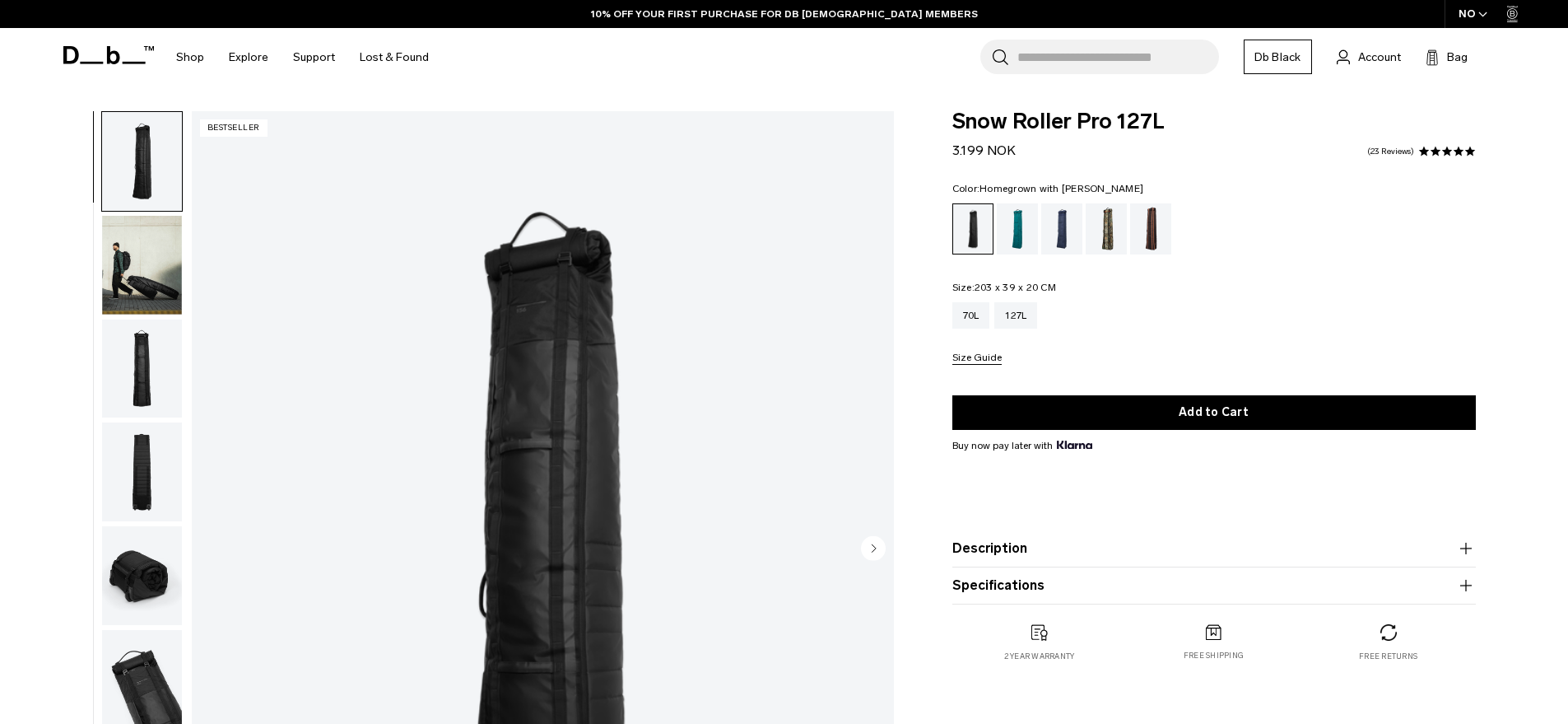
drag, startPoint x: 1150, startPoint y: 244, endPoint x: 1012, endPoint y: 428, distance: 230.0
click at [1150, 244] on div "Homegrown with Lu" at bounding box center [1151, 229] width 42 height 51
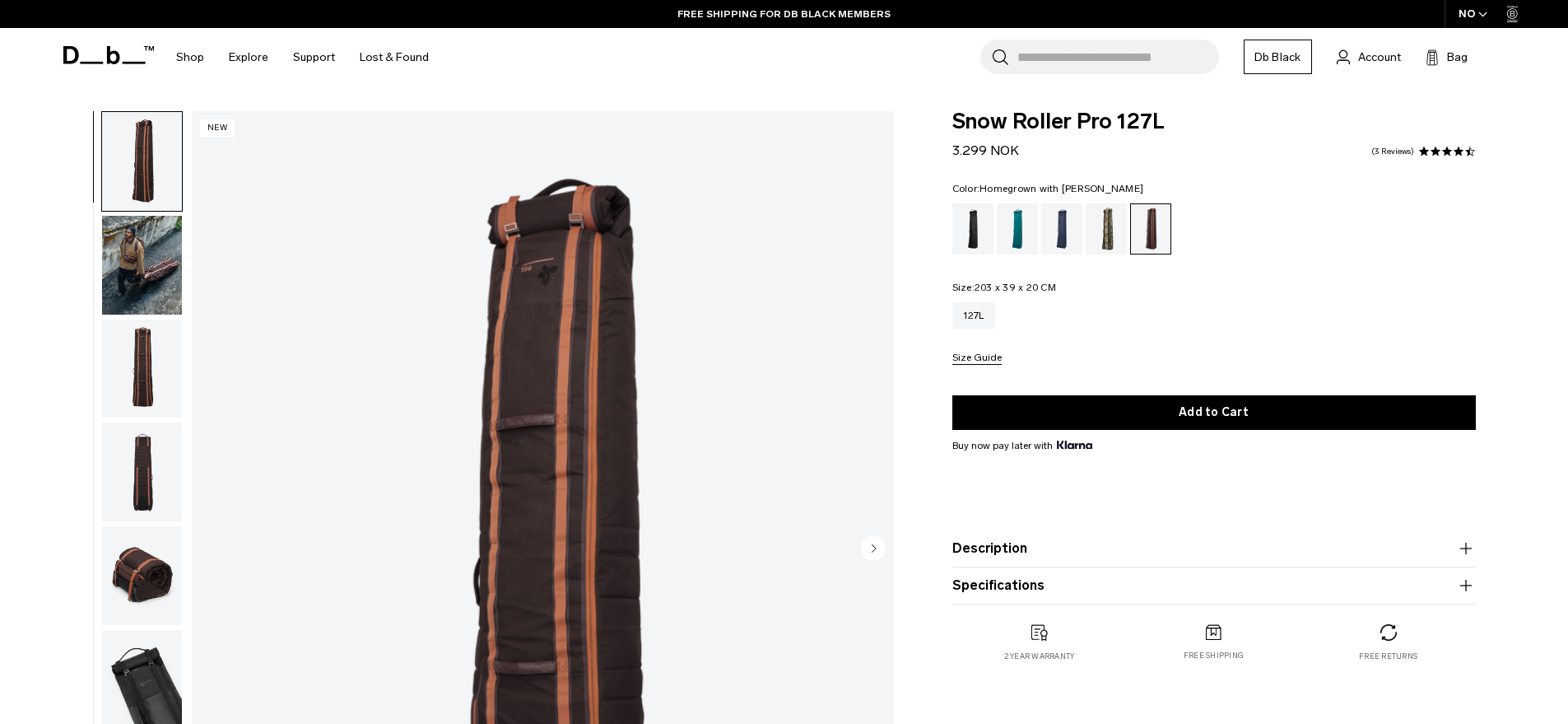
click at [1477, 20] on div "NO" at bounding box center [1472, 14] width 57 height 28
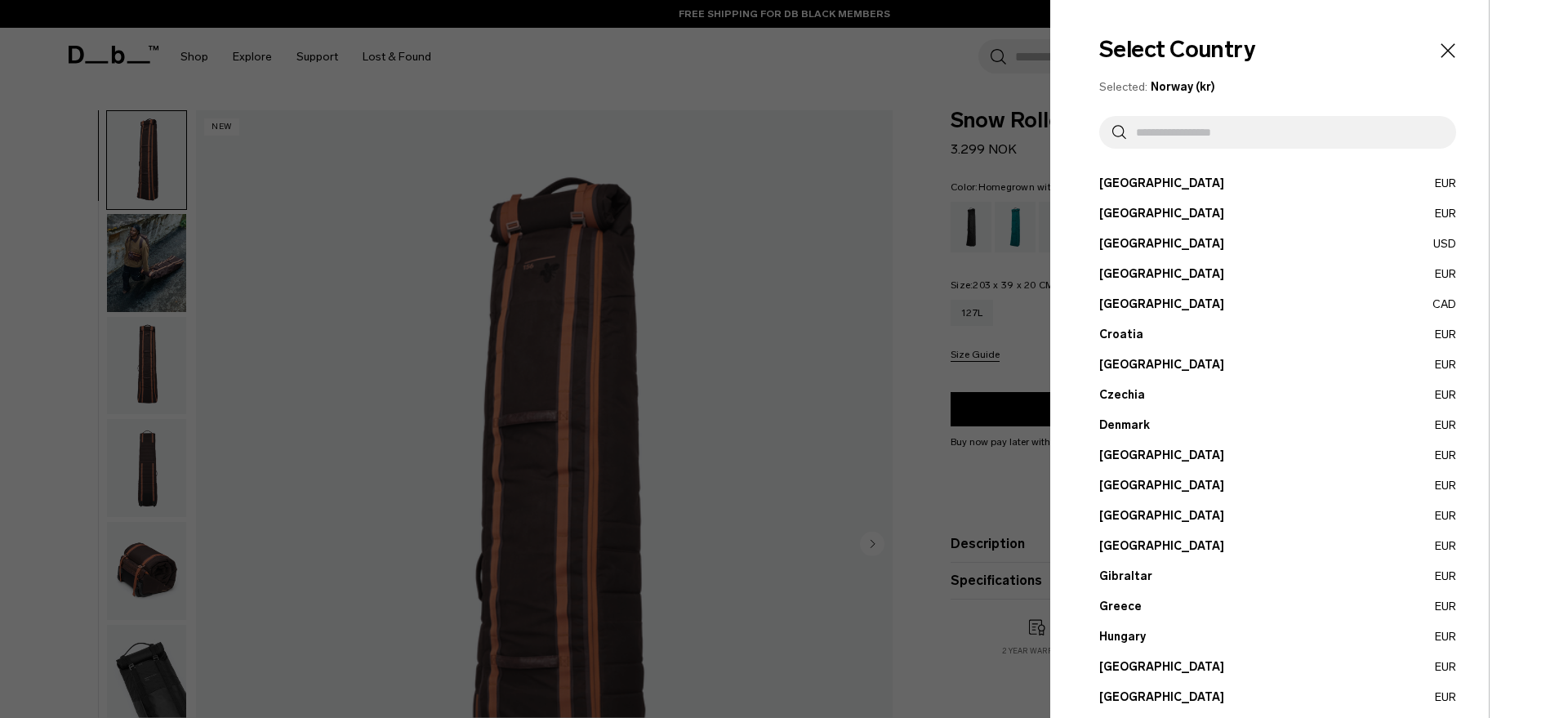
click at [1116, 303] on button "Canada CAD" at bounding box center [1278, 304] width 357 height 17
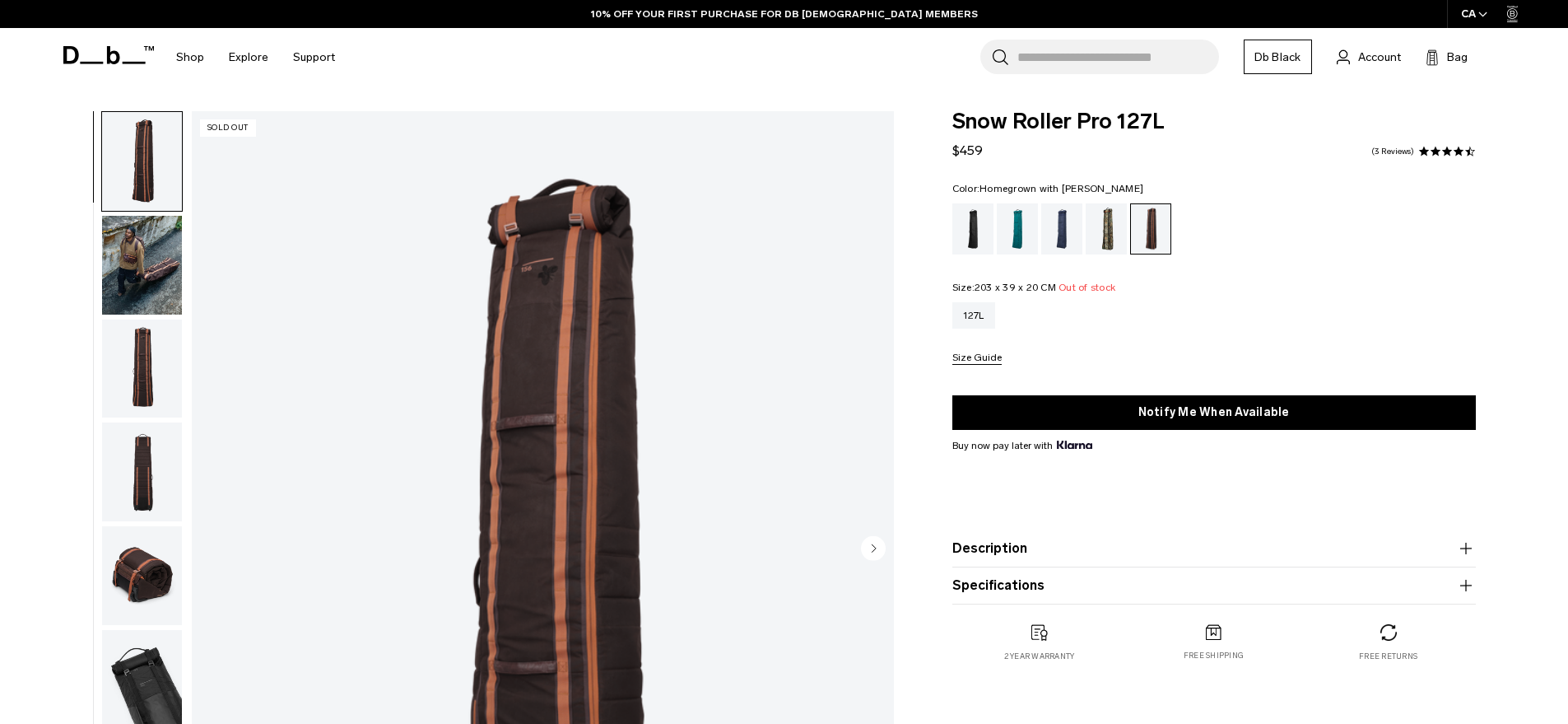
click at [1103, 62] on input "Search for Bags, Luggage..." at bounding box center [1118, 56] width 202 height 34
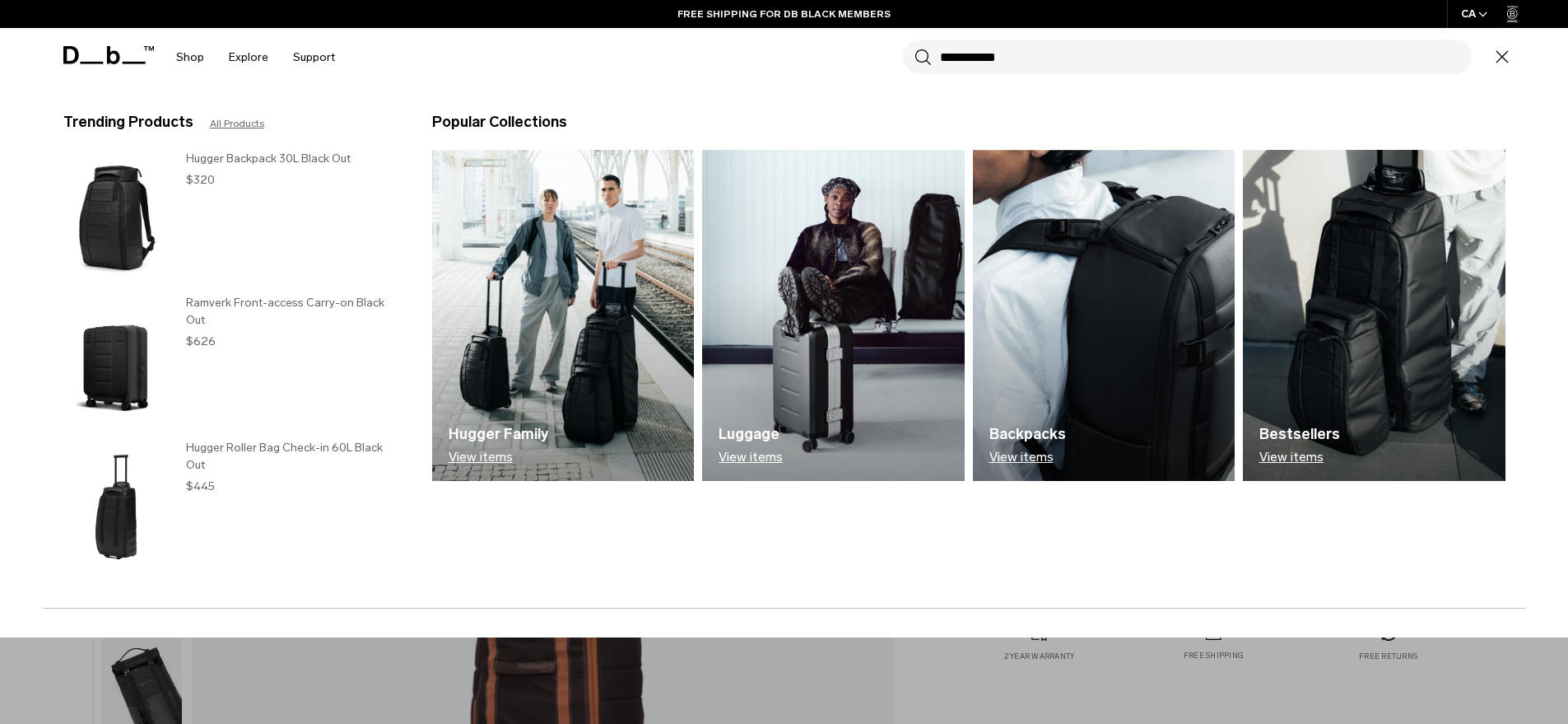
type input "**********"
click at [914, 48] on button "Search" at bounding box center [923, 56] width 17 height 18
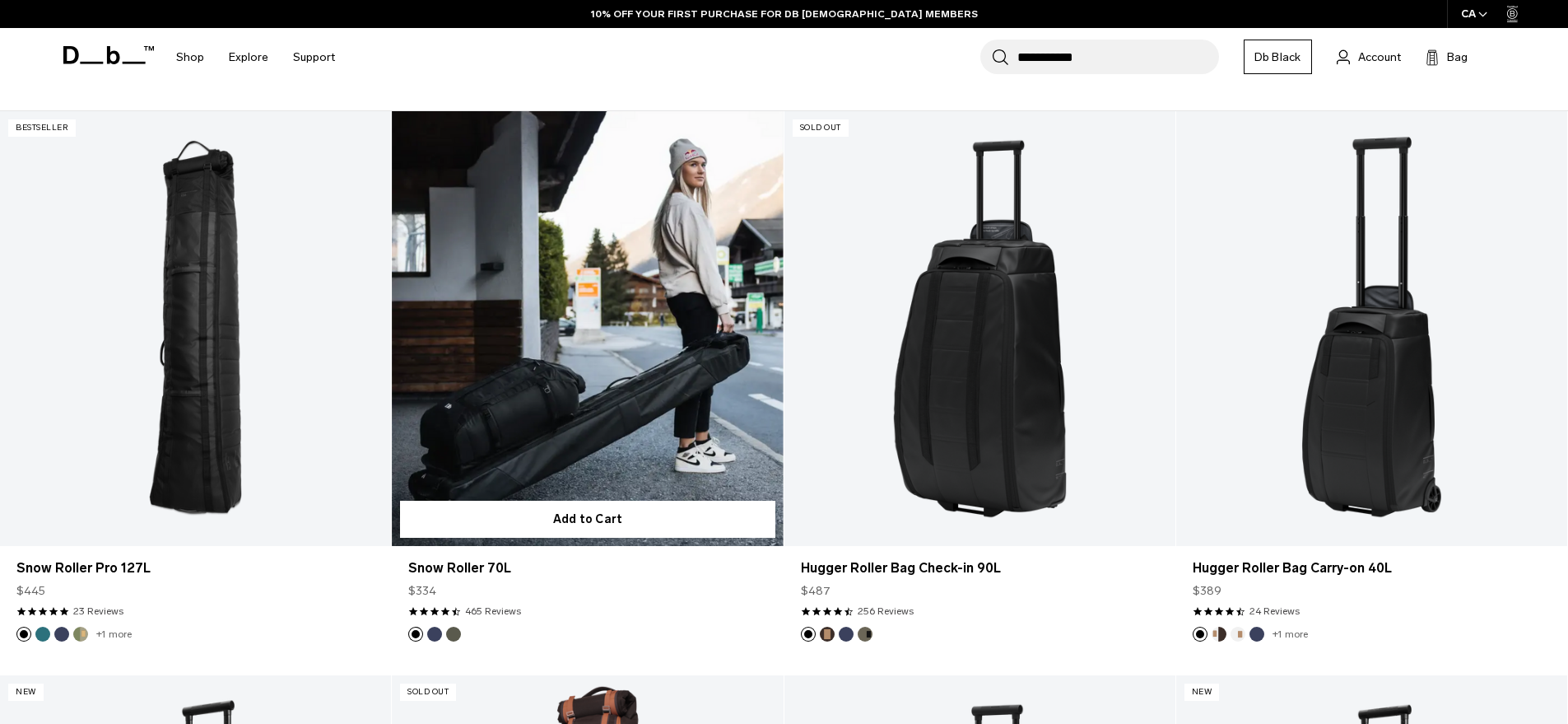
scroll to position [281, 0]
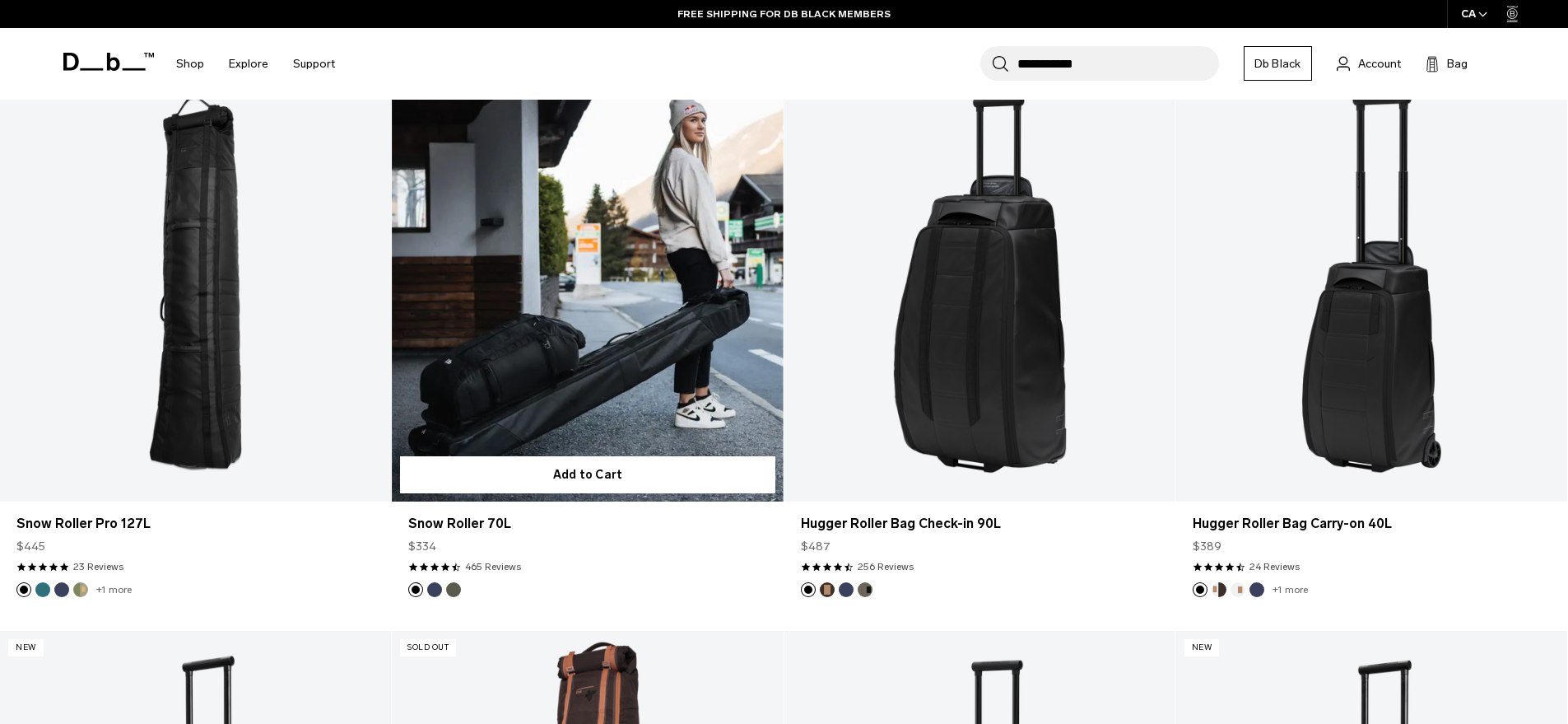
click at [566, 294] on link "Snow Roller 70L" at bounding box center [587, 284] width 391 height 435
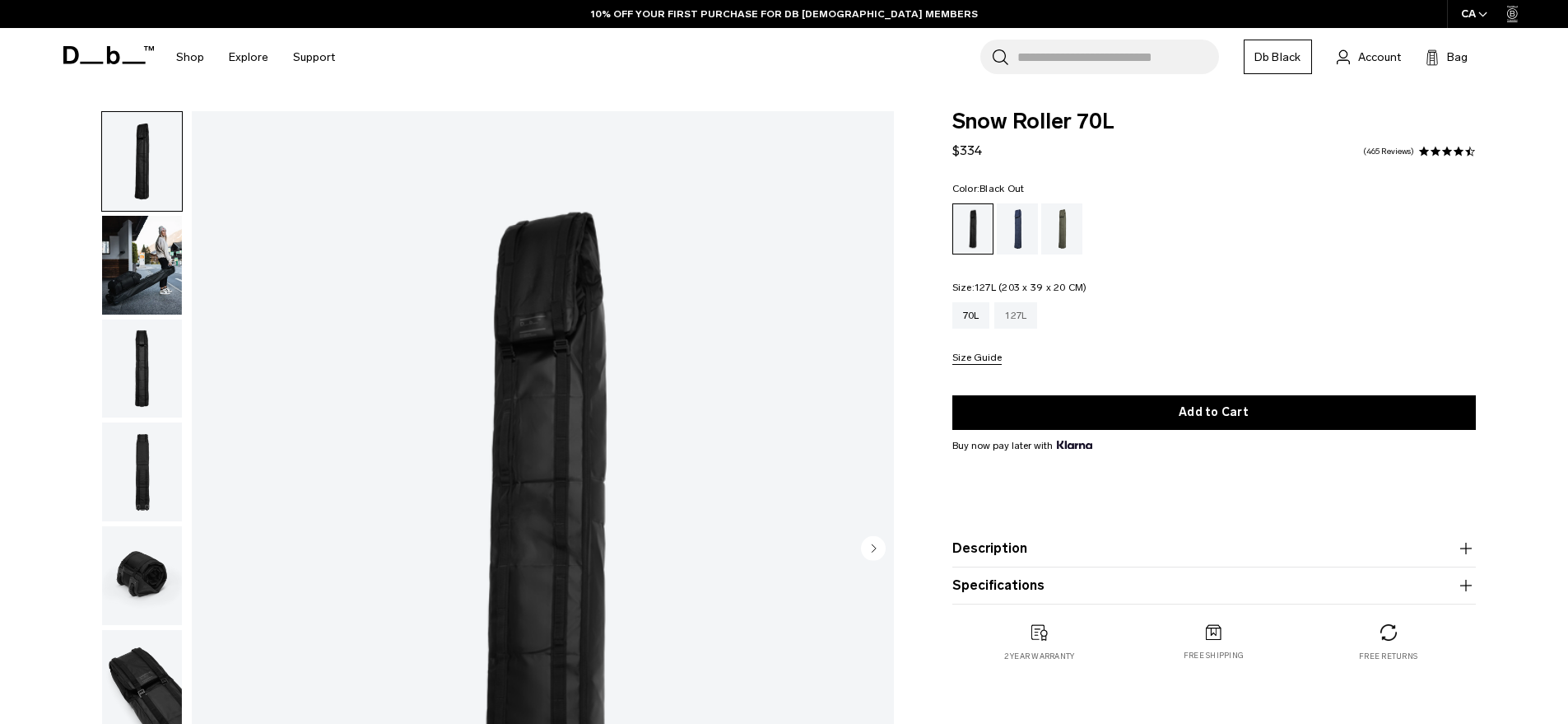
click at [1005, 310] on div "127L" at bounding box center [1015, 315] width 43 height 27
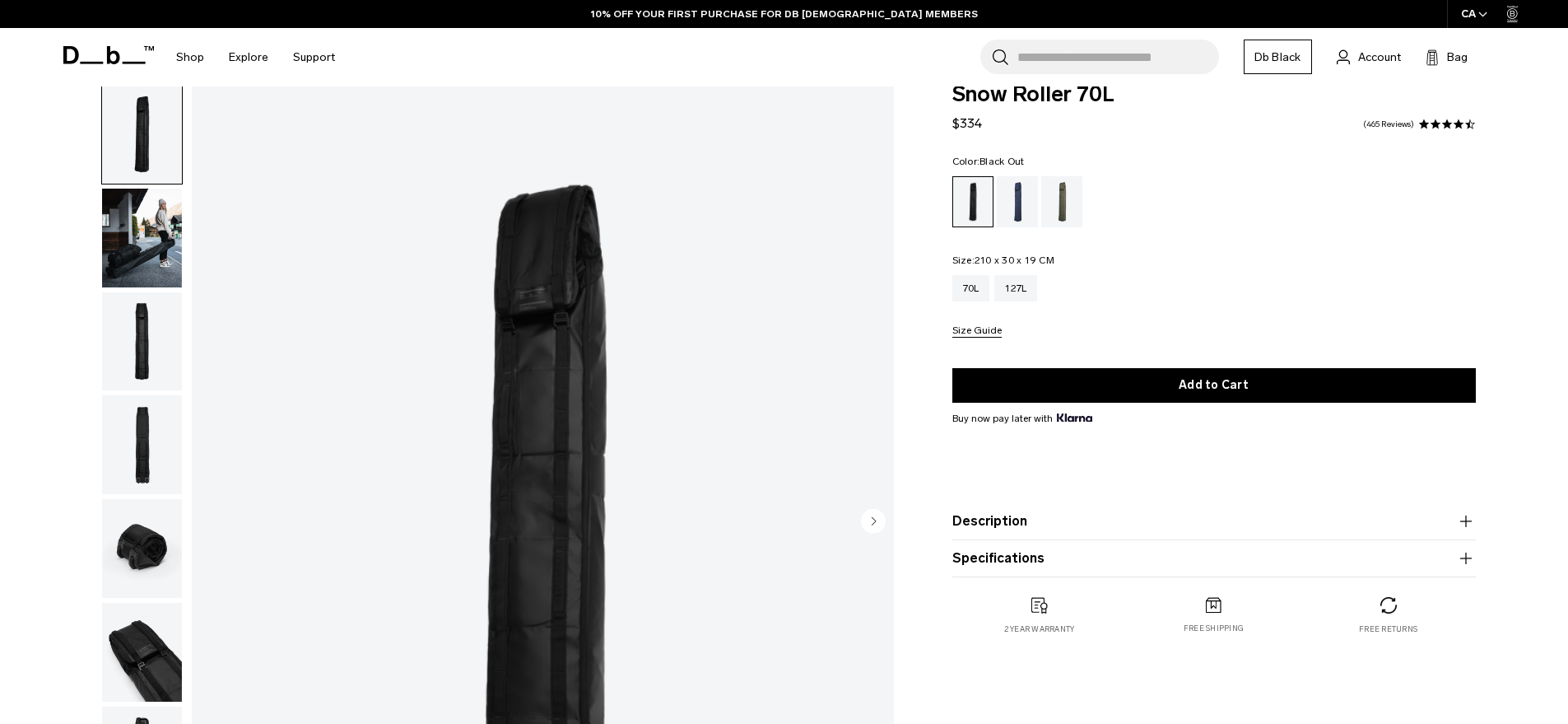
scroll to position [54, 0]
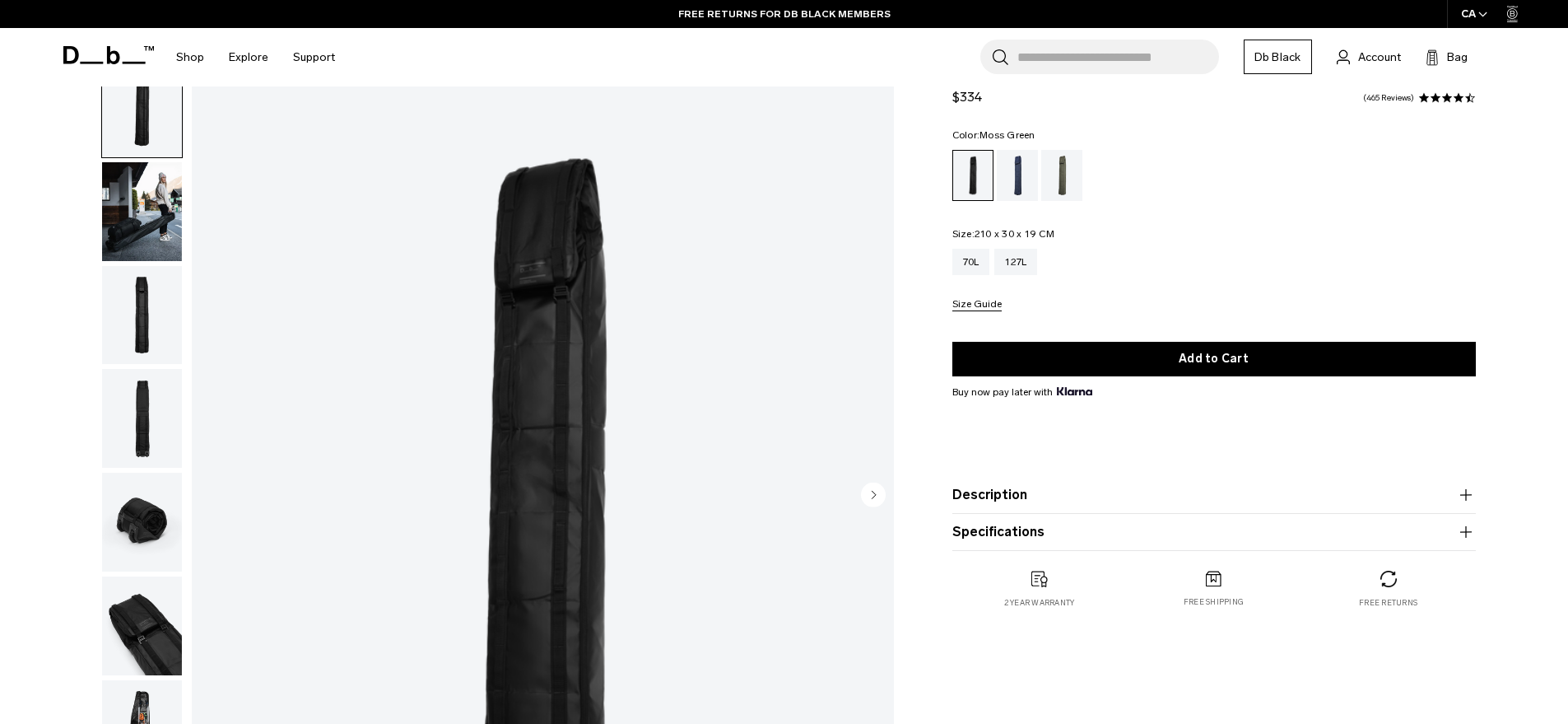
click at [1047, 169] on div "Moss Green" at bounding box center [1062, 175] width 42 height 51
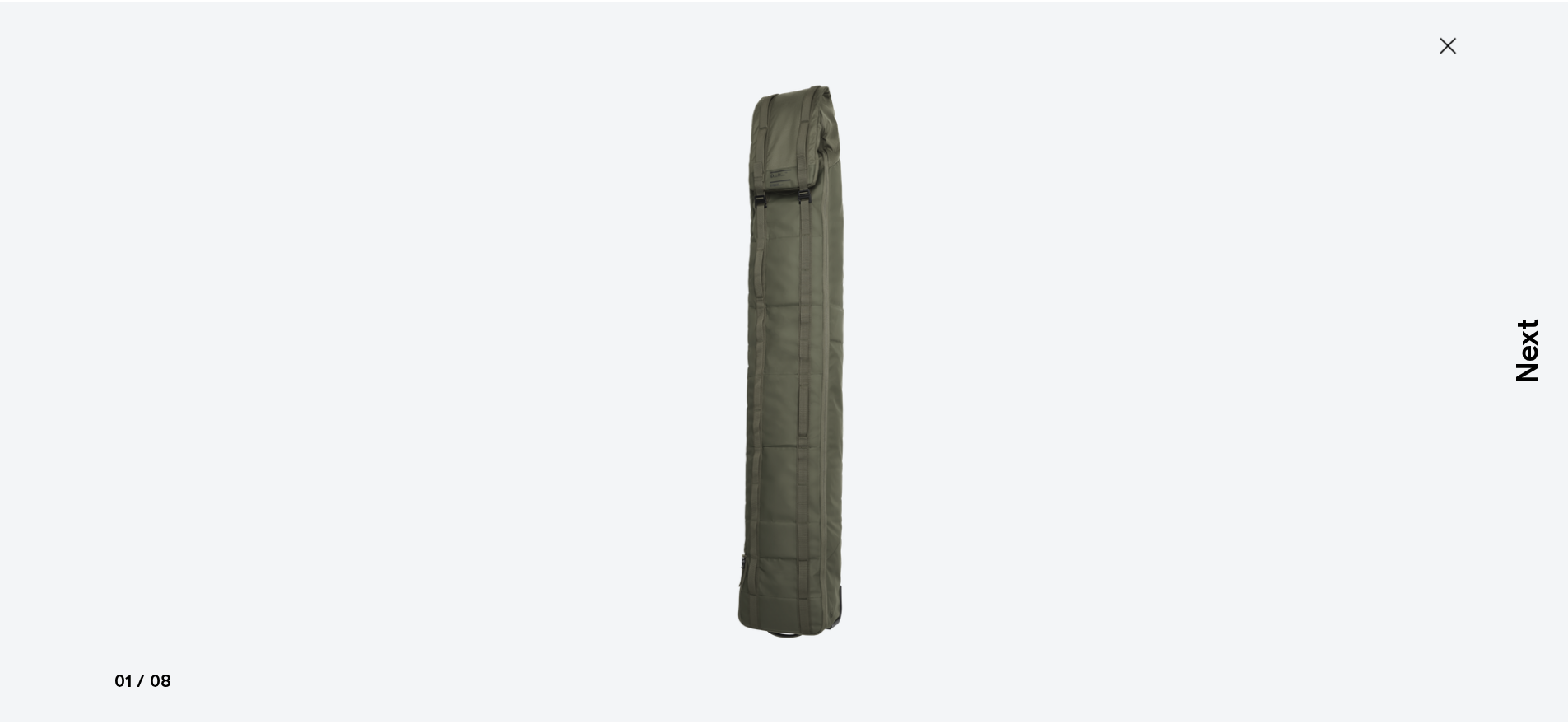
scroll to position [58, 0]
click at [1463, 45] on icon at bounding box center [1459, 44] width 27 height 27
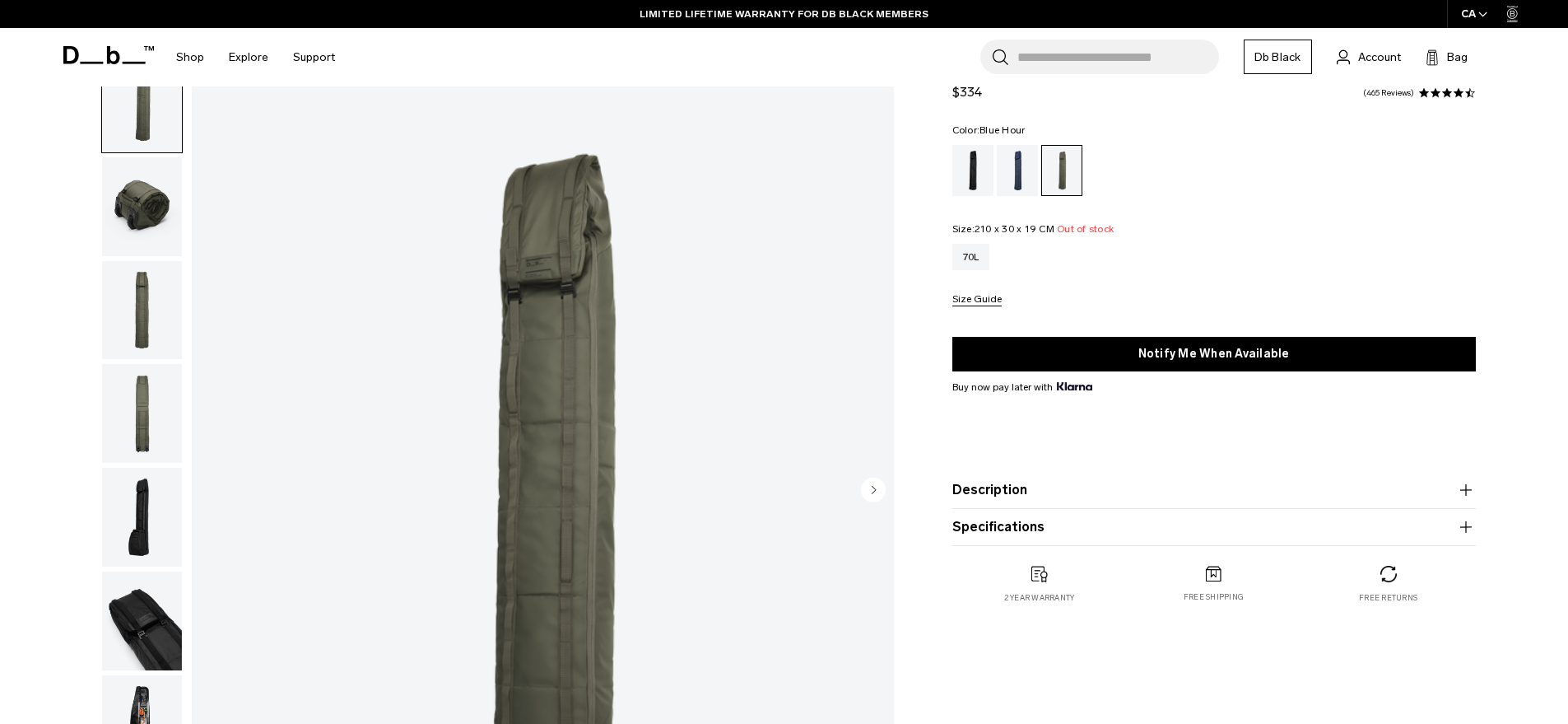
click at [1013, 178] on div "Blue Hour" at bounding box center [1017, 170] width 42 height 51
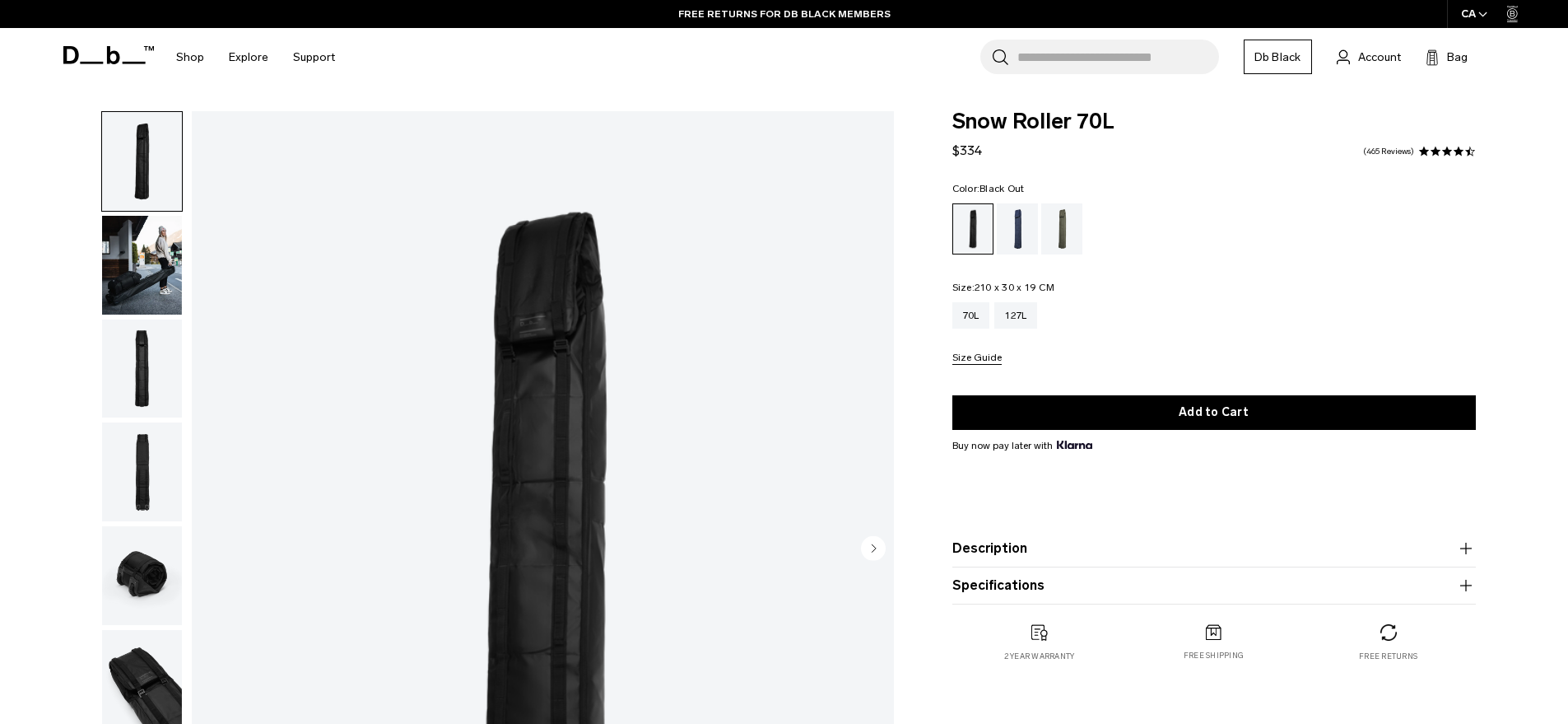
scroll to position [378, 0]
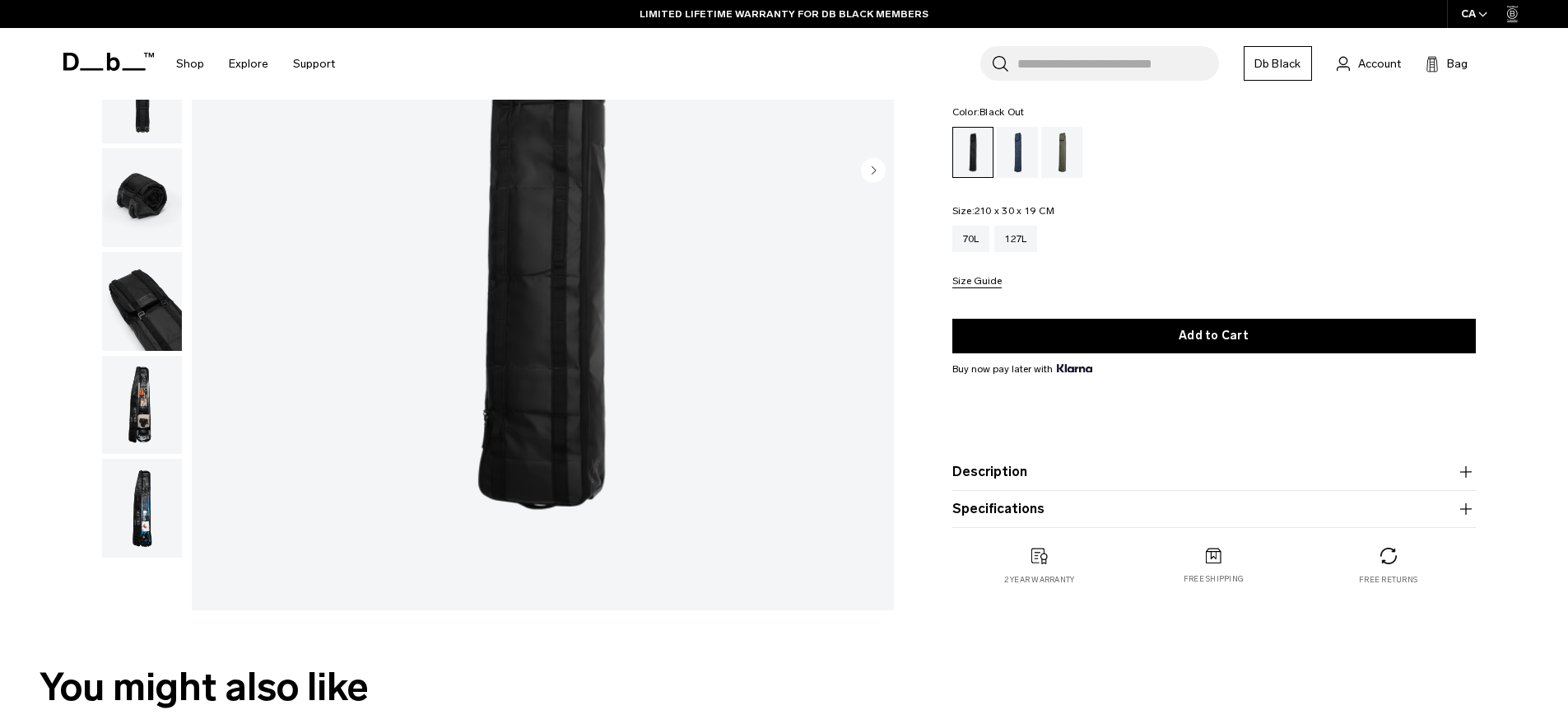
click at [1037, 466] on button "Description" at bounding box center [1214, 472] width 524 height 20
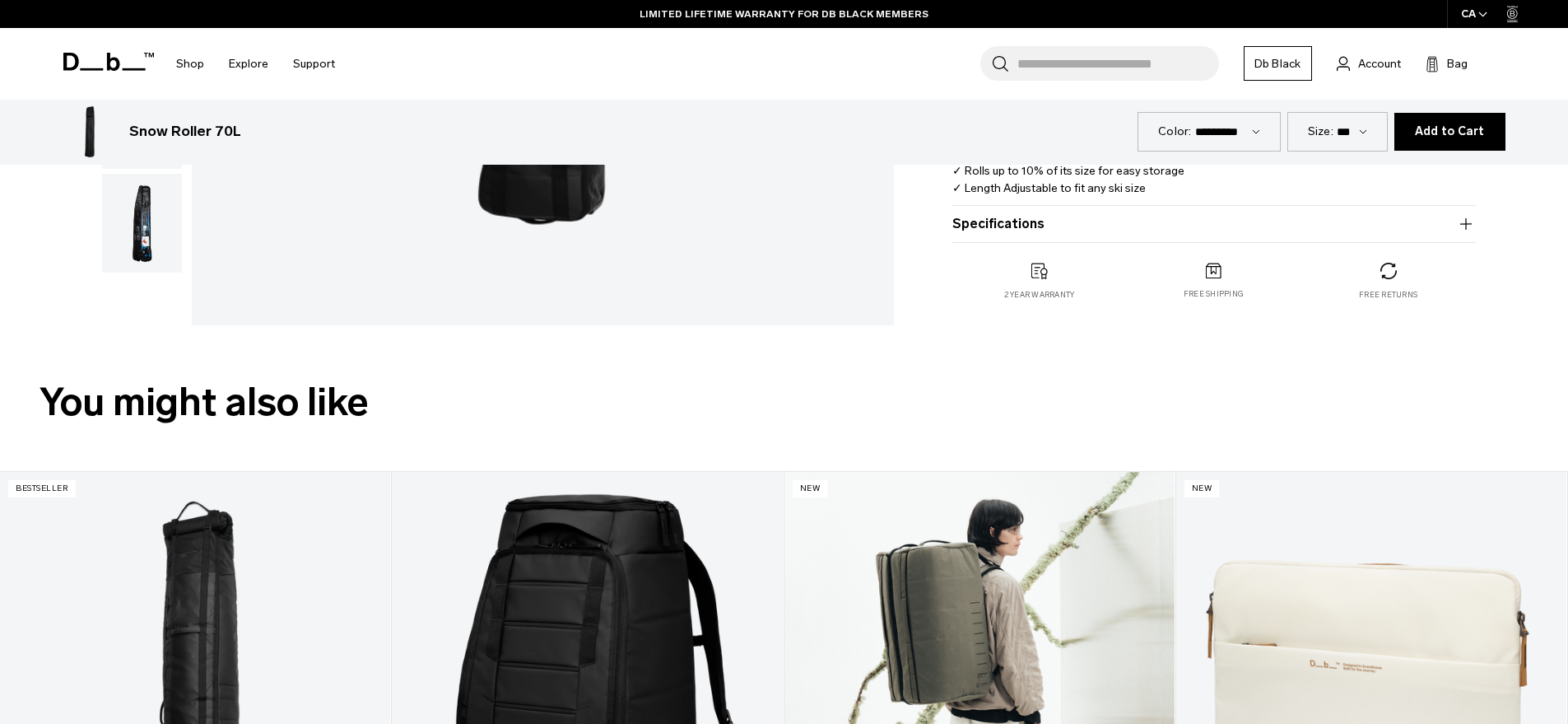
scroll to position [656, 0]
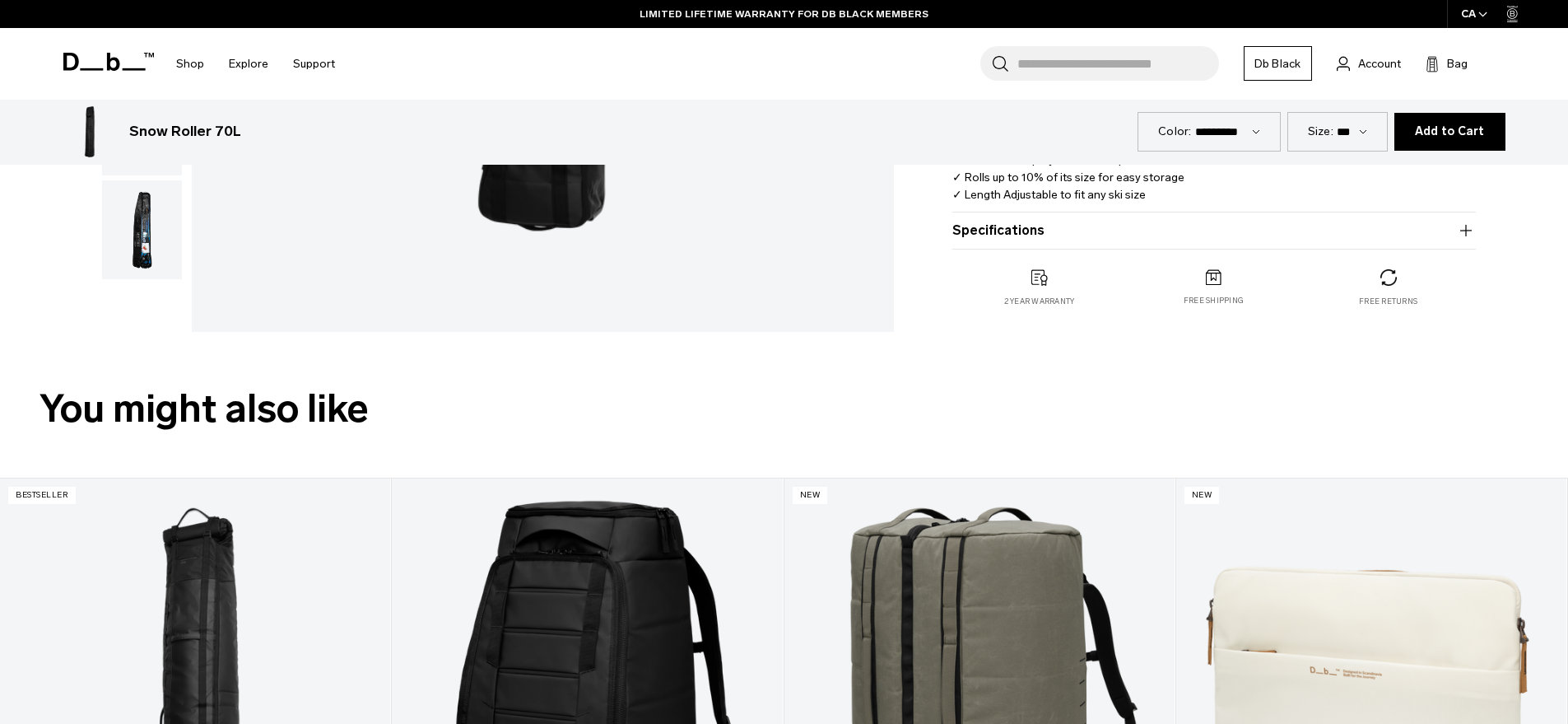
click at [1001, 211] on product-accordion "Description Welcome to [PERSON_NAME]’s answer to the weekend escape bag. Design…" at bounding box center [1214, 101] width 524 height 223
click at [1002, 228] on button "Specifications" at bounding box center [1214, 230] width 524 height 20
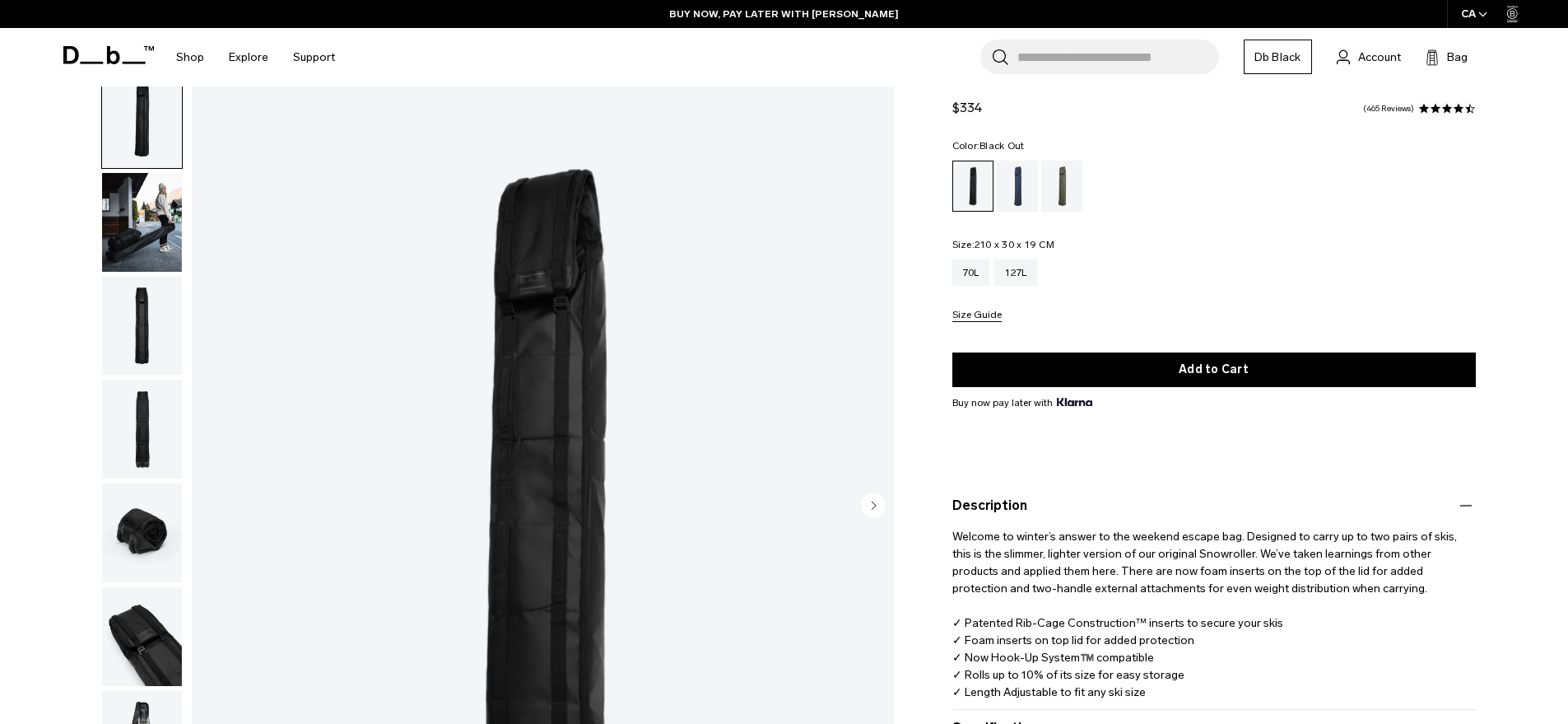
scroll to position [424, 0]
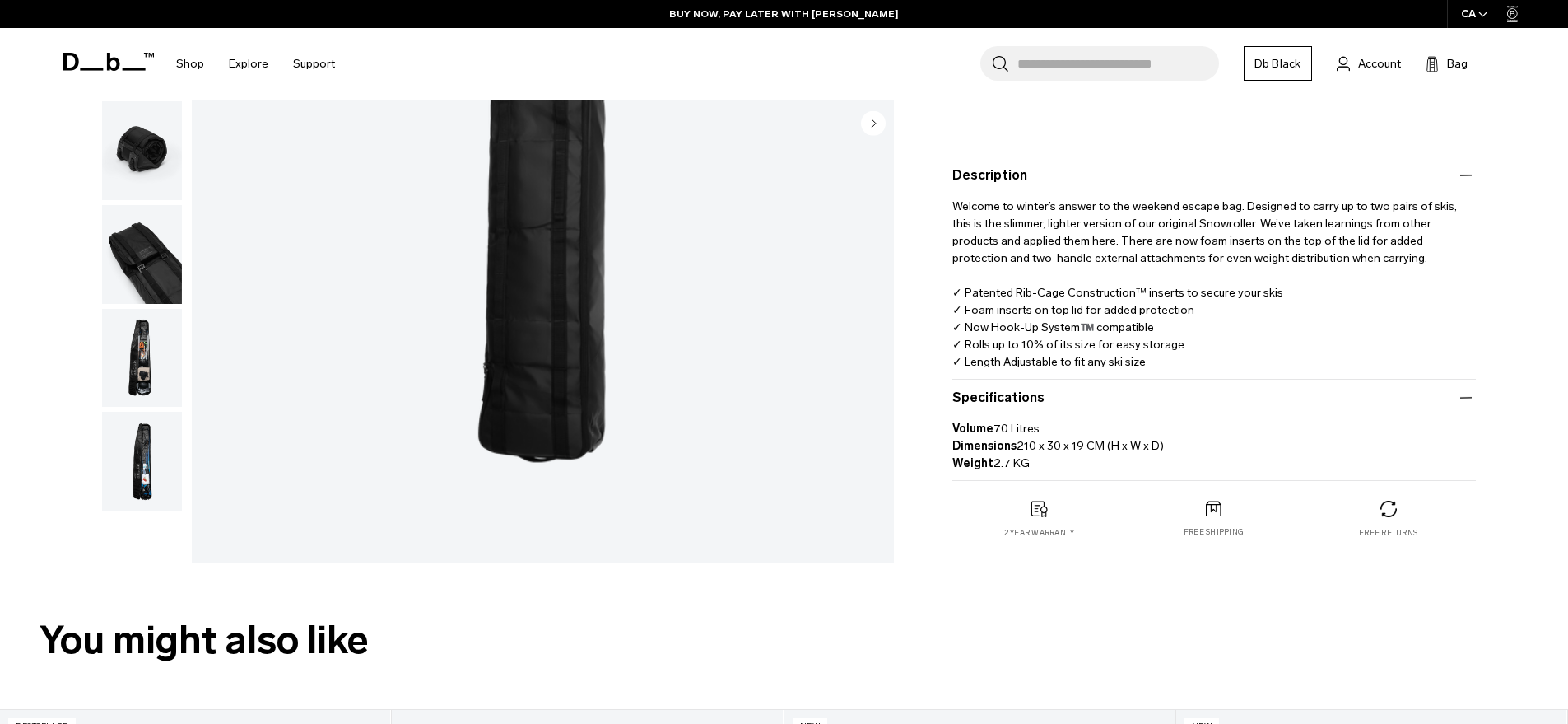
drag, startPoint x: 952, startPoint y: 205, endPoint x: 1096, endPoint y: 474, distance: 305.1
click at [1096, 371] on div "Welcome to winter’s answer to the weekend escape bag. Designed to carry up to t…" at bounding box center [1214, 277] width 524 height 185
copy product-accordion "Volume 70 Litres Dimensions 210 x 30 x 19 CM (H x W x D) Weight 2.7 KG"
